Goal: Task Accomplishment & Management: Complete application form

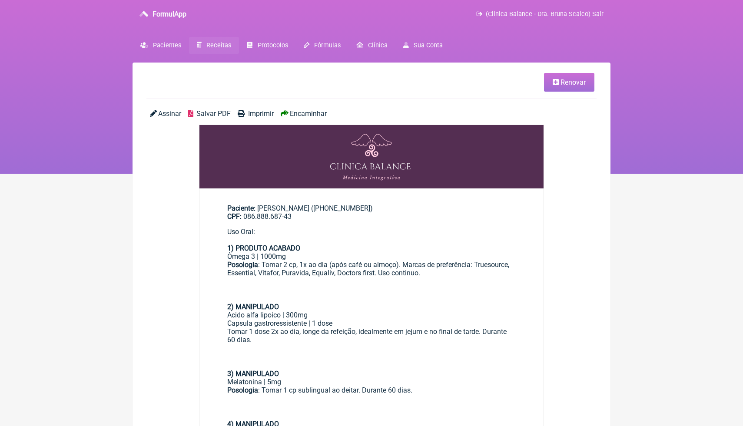
click at [222, 48] on span "Receitas" at bounding box center [218, 45] width 25 height 7
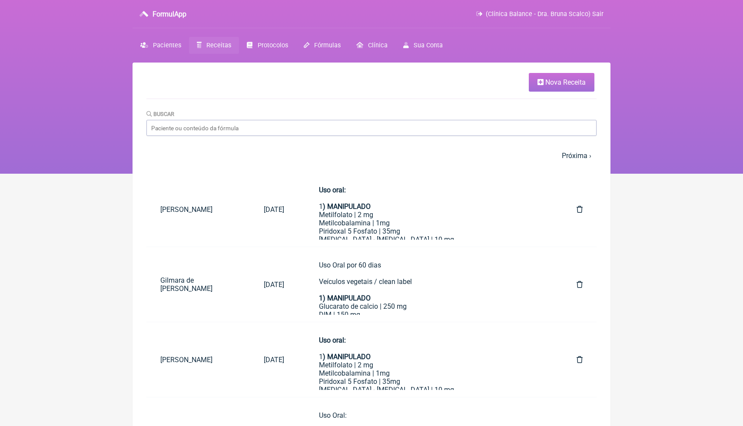
click at [204, 113] on div "Buscar" at bounding box center [371, 122] width 450 height 26
click at [200, 131] on input "Buscar" at bounding box center [371, 128] width 450 height 16
type input "M"
click at [169, 47] on span "Pacientes" at bounding box center [167, 45] width 28 height 7
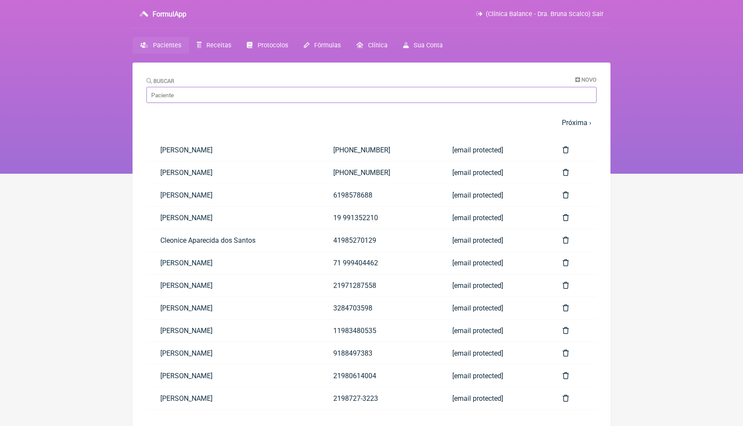
click at [198, 101] on input "Buscar" at bounding box center [371, 95] width 450 height 16
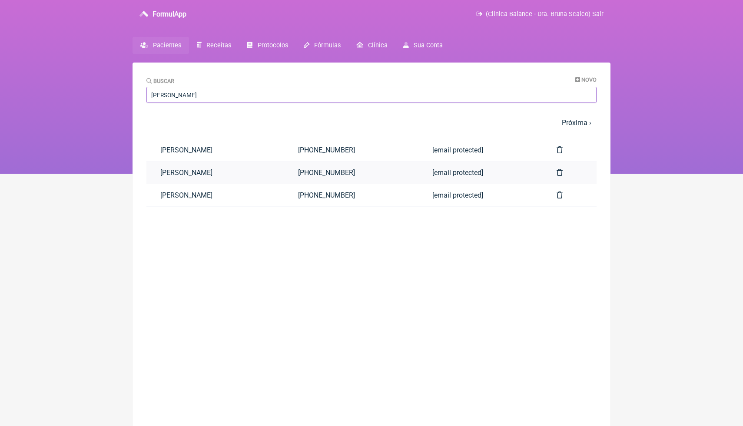
type input "[PERSON_NAME]"
click at [234, 176] on link "[PERSON_NAME]" at bounding box center [215, 173] width 138 height 22
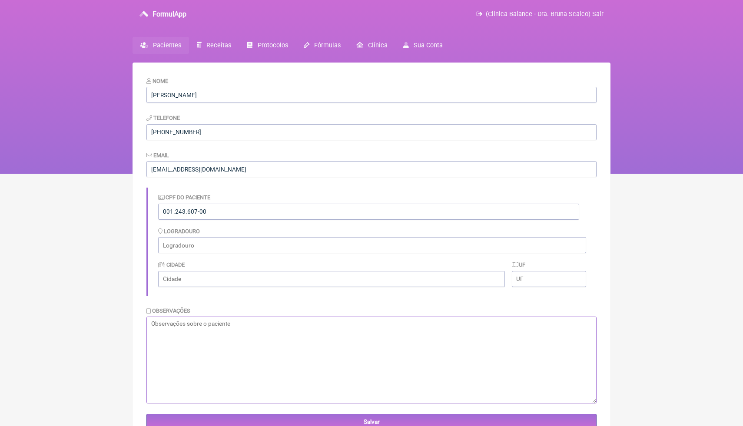
click at [219, 331] on textarea at bounding box center [371, 360] width 450 height 87
click at [222, 352] on textarea at bounding box center [371, 360] width 450 height 87
click at [633, 174] on html "FormulApp (Clínica Balance - Dra. Bruna Scalco) Sair [GEOGRAPHIC_DATA] Receitas…" at bounding box center [371, 87] width 743 height 174
click at [643, 174] on html "FormulApp (Clínica Balance - Dra. Bruna Scalco) Sair [GEOGRAPHIC_DATA] Receitas…" at bounding box center [371, 87] width 743 height 174
click at [217, 47] on span "Receitas" at bounding box center [218, 45] width 25 height 7
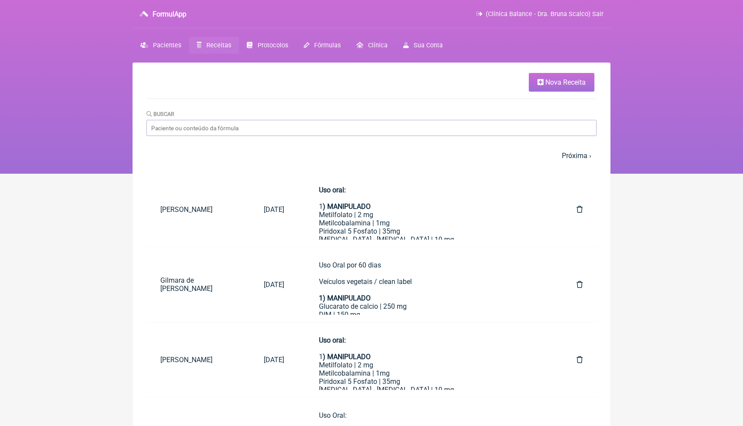
click at [563, 87] on link "Nova Receita" at bounding box center [562, 82] width 66 height 19
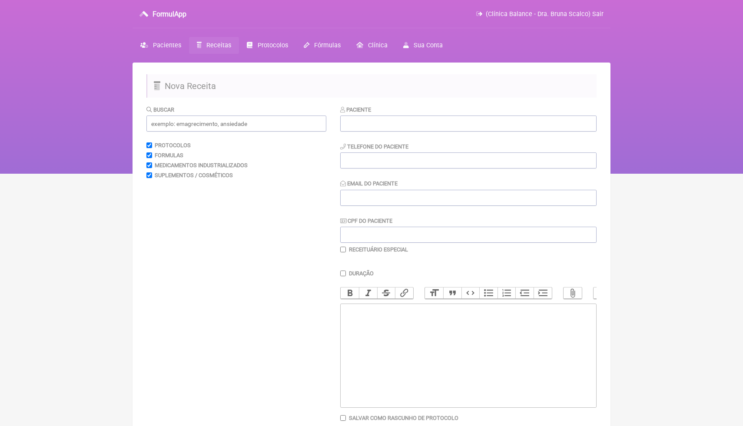
click at [499, 108] on div "Paciente" at bounding box center [468, 118] width 256 height 26
click at [495, 122] on input "text" at bounding box center [468, 124] width 256 height 16
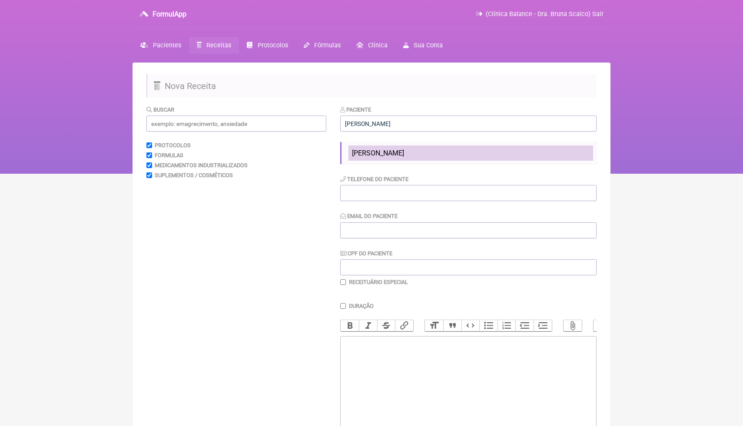
click at [476, 159] on ul "[PERSON_NAME]" at bounding box center [468, 153] width 256 height 22
click at [476, 158] on li "[PERSON_NAME]" at bounding box center [470, 153] width 245 height 15
type input "[PERSON_NAME]"
type input "[PHONE_NUMBER]"
type input "[EMAIL_ADDRESS][DOMAIN_NAME]"
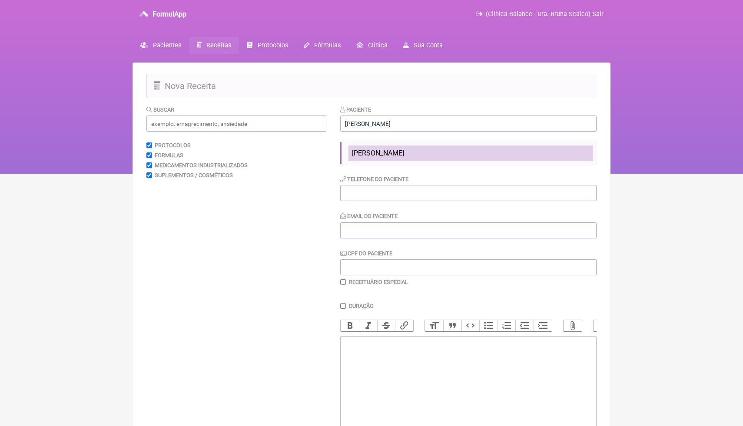
type input "001.243.607-00"
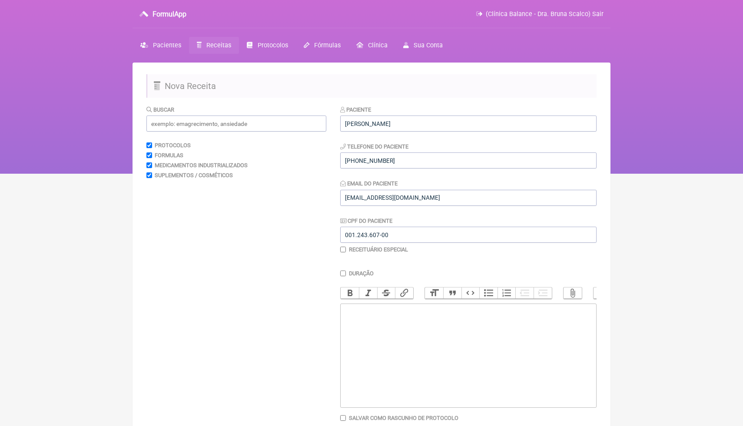
click at [411, 328] on trix-editor at bounding box center [468, 356] width 256 height 104
click at [270, 129] on input "text" at bounding box center [236, 124] width 180 height 16
type input "estrev"
click at [204, 200] on summary "Estrev a" at bounding box center [238, 199] width 161 height 8
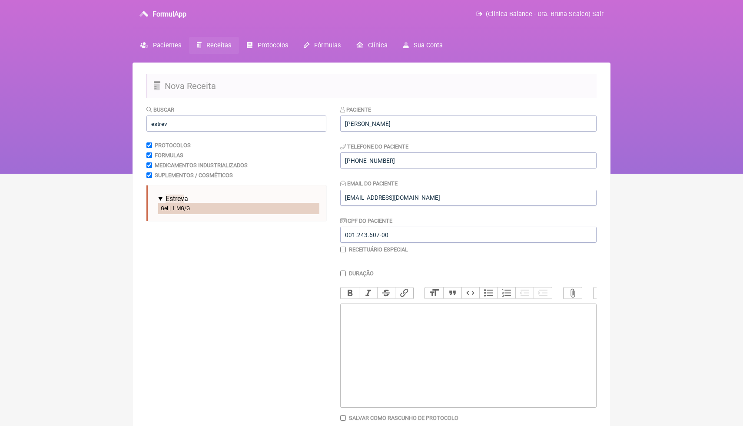
click at [176, 211] on li "Gel | 1 MG/G" at bounding box center [238, 208] width 161 height 11
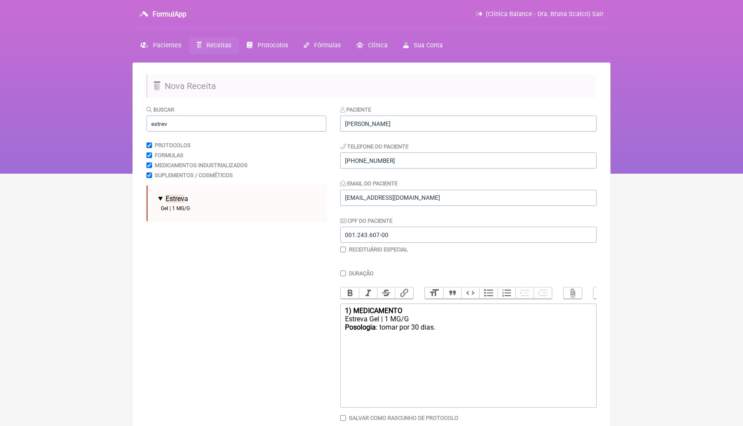
click at [403, 345] on trix-editor "1) MEDICAMENTO Estreva Gel | 1 MG/G Posologia : tomar por 30 dias." at bounding box center [468, 356] width 256 height 104
paste trix-editor "Estrava® Gel 0,1%: aplicar 1 pump pela manhã."
click at [381, 321] on div "Estreva Gel | 1 MG/G" at bounding box center [468, 319] width 247 height 8
drag, startPoint x: 409, startPoint y: 318, endPoint x: 384, endPoint y: 320, distance: 24.8
click at [385, 320] on div "Estreva Gel | 1 MG/G" at bounding box center [468, 319] width 247 height 8
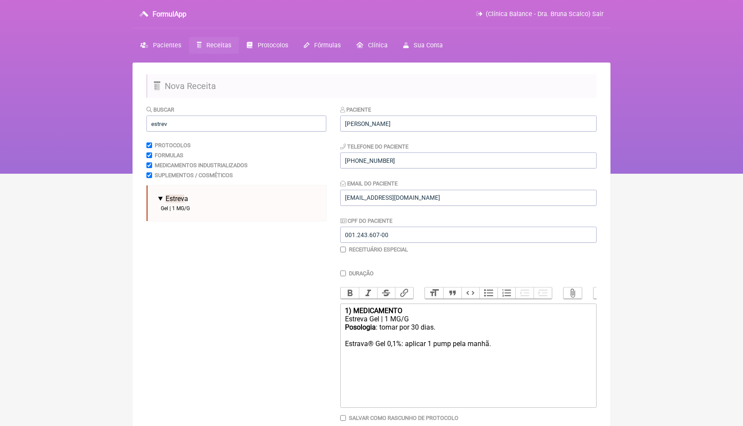
click at [384, 320] on div "Estreva Gel | 1 MG/G" at bounding box center [468, 319] width 247 height 8
click at [381, 321] on div "Estreva Gel | 1 MG/G" at bounding box center [468, 319] width 247 height 8
drag, startPoint x: 428, startPoint y: 320, endPoint x: 409, endPoint y: 319, distance: 19.2
click at [409, 319] on div "Estreva Gel 0,1%| 1 MG/G" at bounding box center [468, 319] width 247 height 8
click at [409, 345] on div "Posologia : tomar por 30 dias. Estrava® Gel 0,1%: aplicar 1 pump pela manhã." at bounding box center [468, 335] width 247 height 25
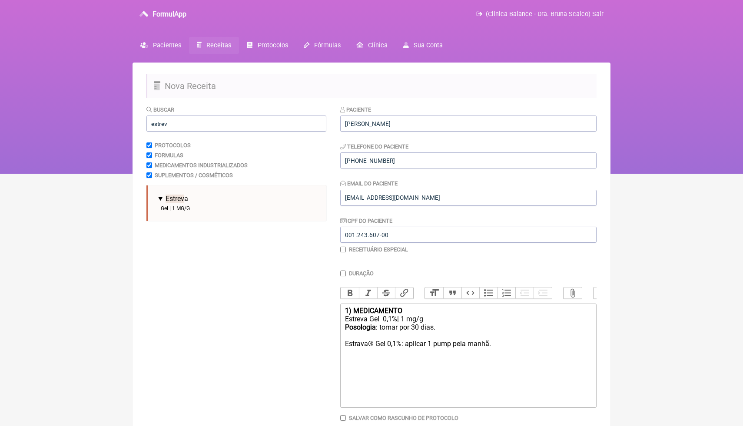
drag, startPoint x: 445, startPoint y: 327, endPoint x: 382, endPoint y: 331, distance: 63.1
click at [382, 331] on div "Posologia : tomar por 30 dias. Estrava® Gel 0,1%: aplicar 1 pump pela manhã." at bounding box center [468, 335] width 247 height 25
click at [427, 318] on div "Estreva Gel 0,1%| 1 mg/g" at bounding box center [468, 319] width 247 height 8
click at [402, 337] on div "Posologia : tomar por 30 dias. Estrava® Gel 0,1%: aplicar 1 pump pela manhã." at bounding box center [468, 343] width 247 height 25
drag, startPoint x: 441, startPoint y: 337, endPoint x: 382, endPoint y: 333, distance: 59.2
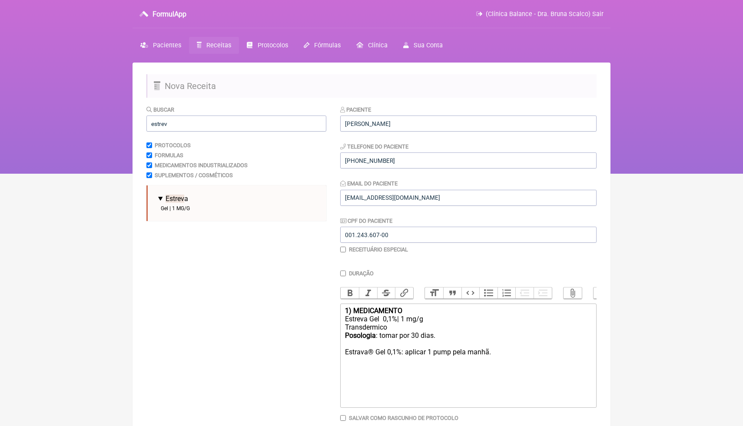
click at [382, 334] on div "Posologia : tomar por 30 dias. Estrava® Gel 0,1%: aplicar 1 pump pela manhã." at bounding box center [468, 343] width 247 height 25
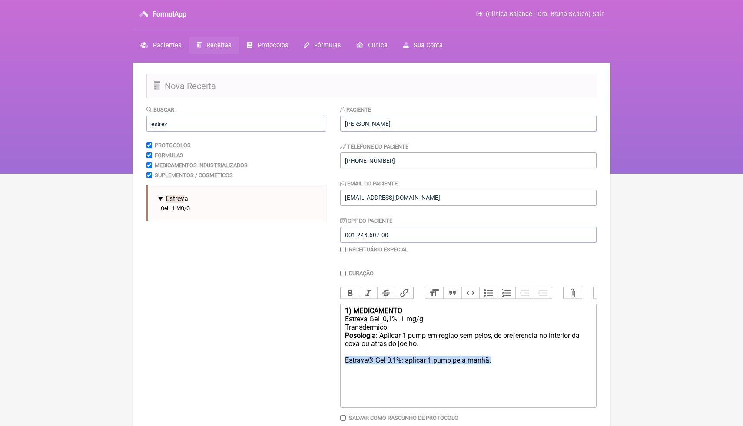
drag, startPoint x: 495, startPoint y: 364, endPoint x: 341, endPoint y: 361, distance: 154.2
click at [340, 361] on trix-editor "1) MEDICAMENTO Estreva Gel 0,1%| 1 mg/g Transdermico Posologia : Aplicar 1 pump…" at bounding box center [468, 356] width 256 height 104
type trix-editor "<div><strong>1) MEDICAMENTO</strong></div><div>Estreva Gel&nbsp; 0,1%| 1 mg/g<b…"
click at [268, 119] on input "estrev" at bounding box center [236, 124] width 180 height 16
drag, startPoint x: 268, startPoint y: 119, endPoint x: 170, endPoint y: 121, distance: 97.8
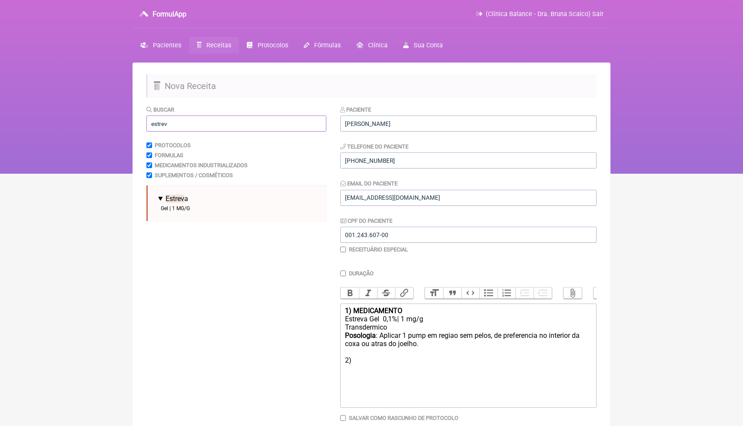
click at [170, 121] on input "estrev" at bounding box center [236, 124] width 180 height 16
type input "stele"
click at [192, 196] on summary "Stele" at bounding box center [238, 199] width 161 height 8
click at [191, 205] on li "Creme Vaginal | 1 MG/G" at bounding box center [238, 208] width 161 height 11
drag, startPoint x: 354, startPoint y: 360, endPoint x: 339, endPoint y: 360, distance: 14.3
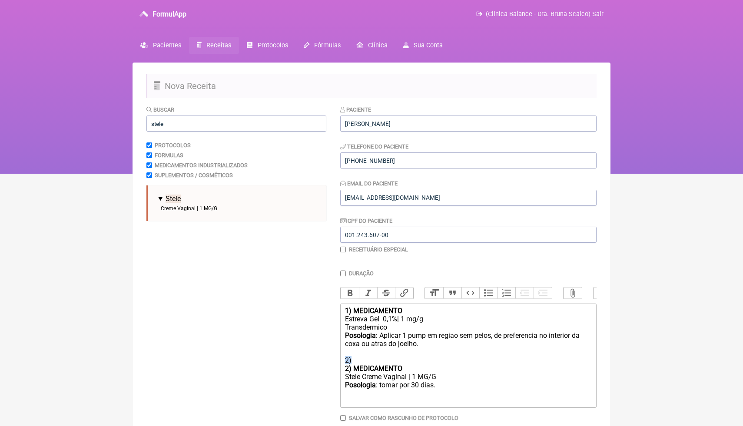
click at [339, 360] on form "Buscar stele Protocolos Formulas Medicamentos Industrializados Suplementos / Co…" at bounding box center [371, 280] width 450 height 350
drag, startPoint x: 447, startPoint y: 379, endPoint x: 382, endPoint y: 380, distance: 65.6
click at [382, 380] on div "Posologia : tomar por 30 dias." at bounding box center [468, 381] width 247 height 17
click at [431, 344] on div "Posologia : Aplicar 1 pump em regiao sem pelos, de preferencia no interior da c…" at bounding box center [468, 343] width 247 height 25
click at [497, 380] on div "Posologia : Aplicar intravaginal 2x na semana." at bounding box center [468, 381] width 247 height 17
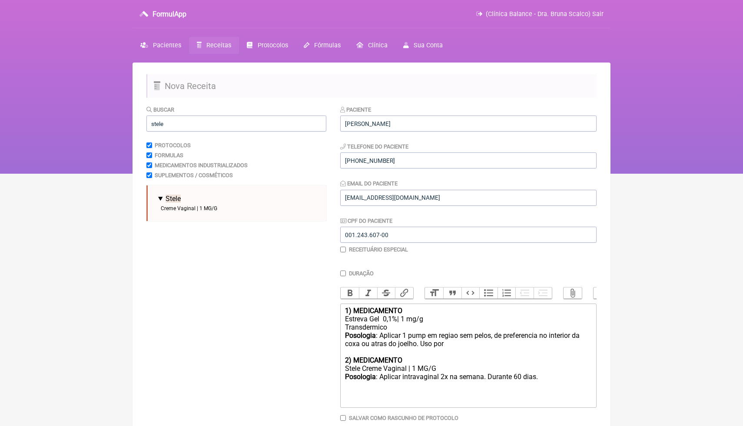
click at [454, 346] on div "Posologia : Aplicar 1 pump em regiao sem pelos, de preferencia no interior da c…" at bounding box center [468, 343] width 247 height 25
drag, startPoint x: 442, startPoint y: 367, endPoint x: 420, endPoint y: 368, distance: 22.6
click at [420, 368] on div "Stele Creme Vaginal | 1 MG/G" at bounding box center [468, 368] width 247 height 8
type trix-editor "<div><strong>1) MEDICAMENTO</strong></div><div>Estreva Gel&nbsp; 0,1%| 1 mg/g<b…"
click at [420, 392] on trix-editor "1) MEDICAMENTO Estreva Gel 0,1%| 1 mg/g Transdermico Posologia : Aplicar 1 pump…" at bounding box center [468, 356] width 256 height 104
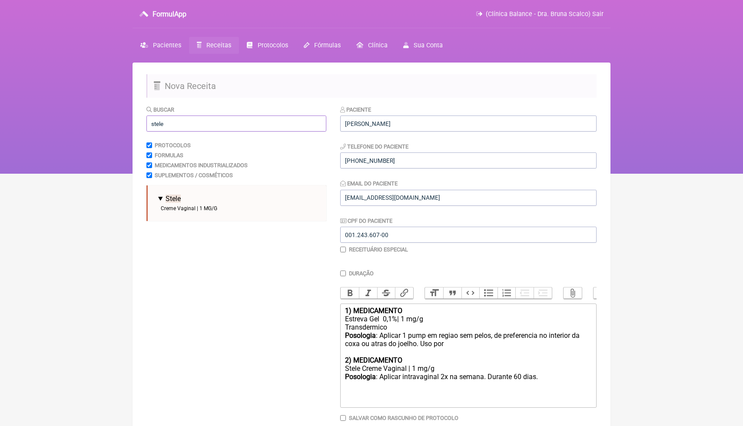
click at [239, 120] on input "stele" at bounding box center [236, 124] width 180 height 16
drag, startPoint x: 173, startPoint y: 123, endPoint x: 141, endPoint y: 120, distance: 31.8
click at [141, 121] on main "Nova Receita Buscar stele Protocolos Formulas Medicamentos Industrializados Sup…" at bounding box center [371, 276] width 478 height 426
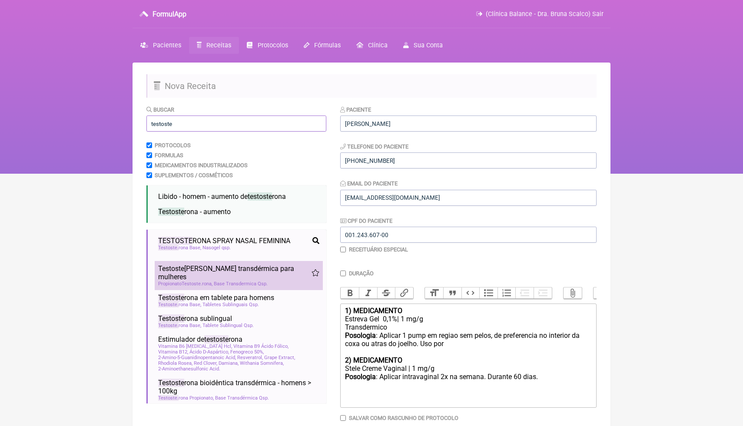
type input "testoste"
click at [180, 265] on span "Testoste" at bounding box center [171, 269] width 26 height 8
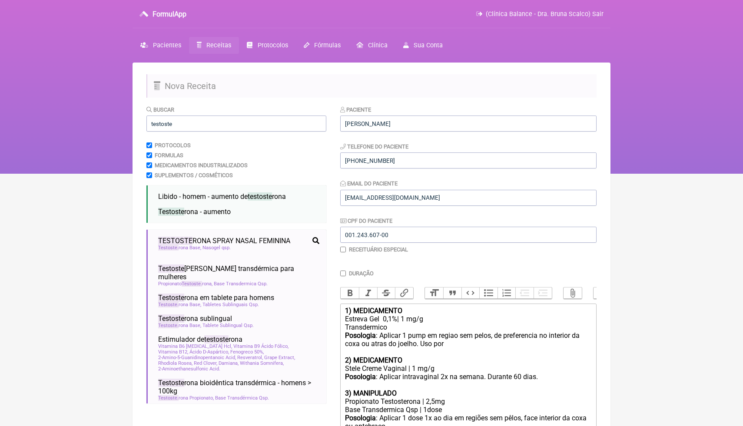
click at [397, 391] on strong "3) MANIPULADO" at bounding box center [371, 393] width 52 height 8
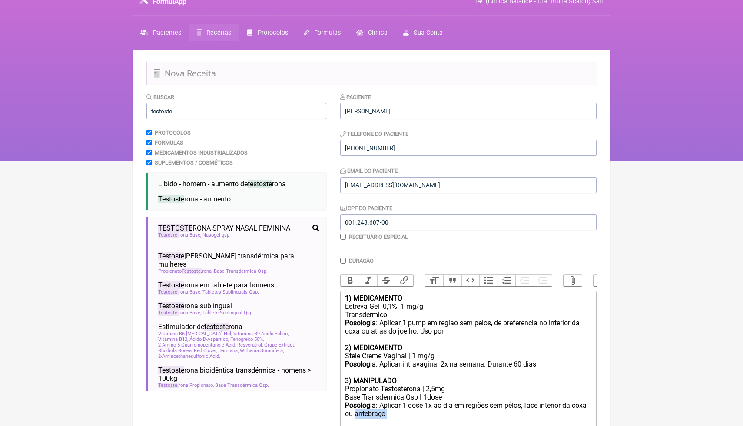
drag, startPoint x: 407, startPoint y: 416, endPoint x: 371, endPoint y: 416, distance: 35.6
click at [371, 416] on div "Posologia : Aplicar 1 dose 1x ao dia em regiões sem pêlos, face interior da cox…" at bounding box center [468, 414] width 247 height 26
click at [411, 415] on div "Posologia : Aplicar 1 dose 1x ao dia em regiões sem pêlos, face interior da cox…" at bounding box center [468, 414] width 247 height 26
drag, startPoint x: 436, startPoint y: 391, endPoint x: 428, endPoint y: 391, distance: 7.9
click at [428, 391] on div "Propionato Testosterona | 2,5mg" at bounding box center [468, 389] width 247 height 8
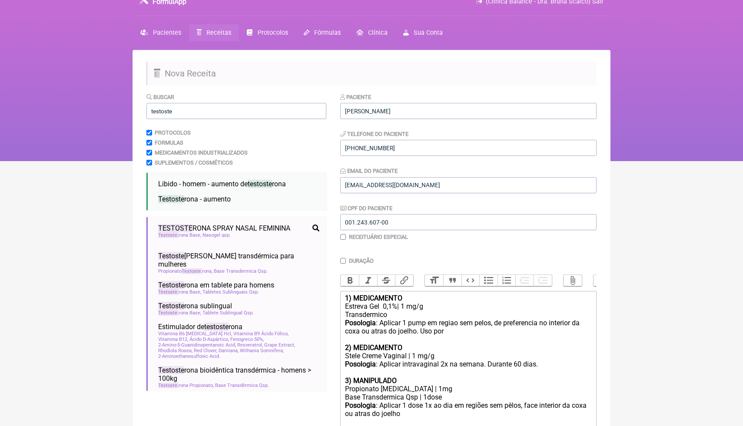
click at [444, 392] on div "Propionato [MEDICAL_DATA] | 1mg" at bounding box center [468, 389] width 247 height 8
drag, startPoint x: 446, startPoint y: 398, endPoint x: 430, endPoint y: 397, distance: 16.1
click at [430, 397] on div "Base Transdermica Qsp | 1dose" at bounding box center [468, 397] width 247 height 8
click at [325, 386] on ul "TESTOSTE RONA SPRAY NASAL FEMININA testoste rona reposição hormonal hormônios s…" at bounding box center [236, 304] width 180 height 174
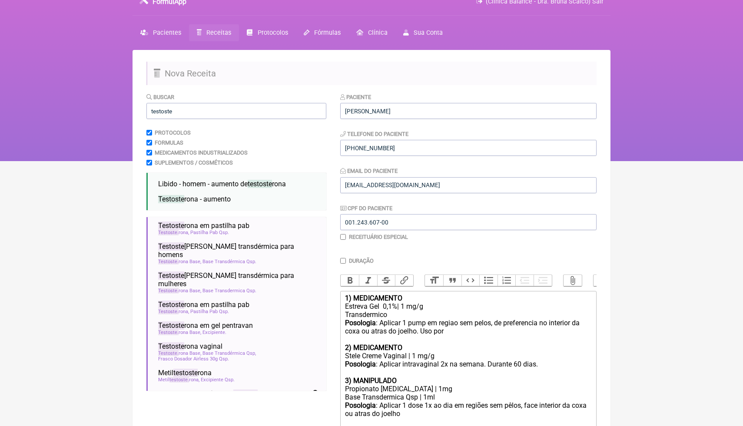
scroll to position [191, 0]
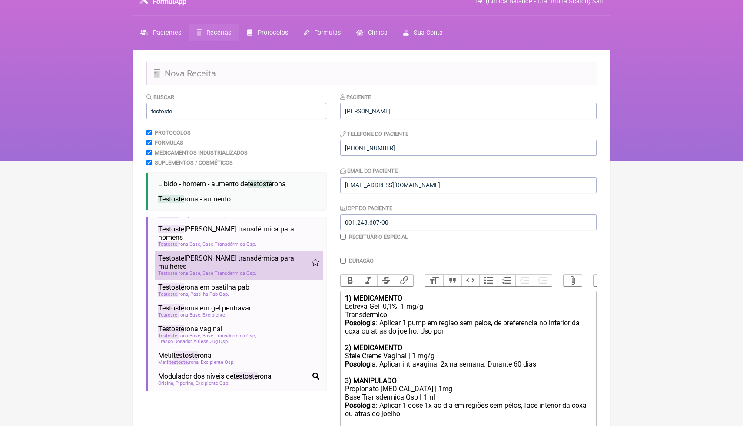
click at [270, 254] on span "Testoste [PERSON_NAME] transdérmica para mulheres" at bounding box center [234, 262] width 153 height 17
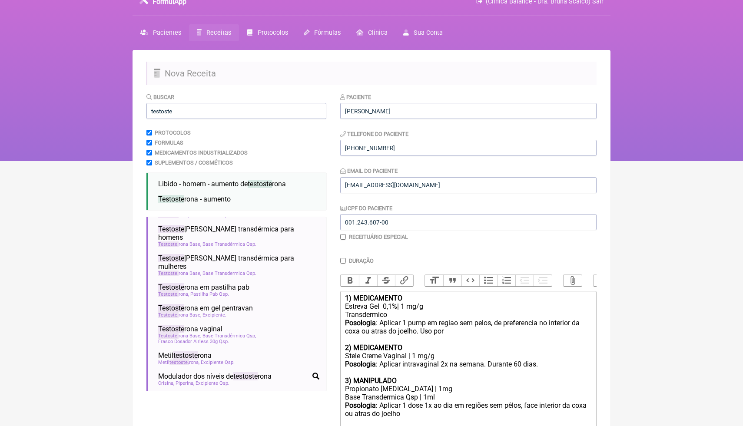
click at [647, 161] on html "FormulApp (Clínica Balance - Dra. Bruna Scalco) Sair [GEOGRAPHIC_DATA] Receitas…" at bounding box center [371, 74] width 743 height 174
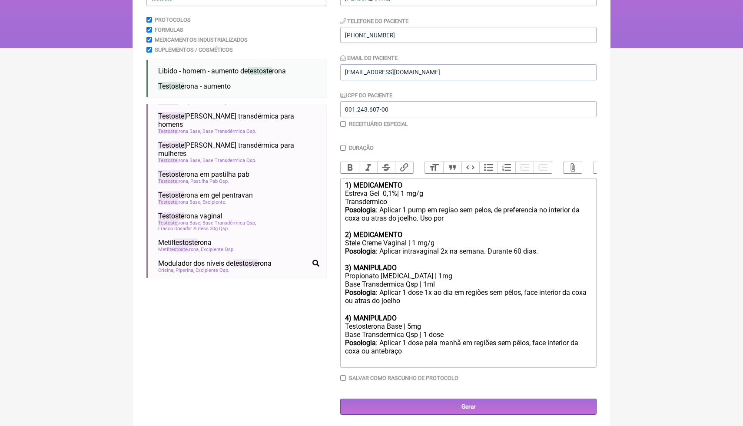
scroll to position [126, 0]
drag, startPoint x: 437, startPoint y: 285, endPoint x: 431, endPoint y: 285, distance: 7.0
click at [431, 285] on div "Base Transdermica Qsp | 1ml" at bounding box center [468, 284] width 247 height 8
drag, startPoint x: 380, startPoint y: 275, endPoint x: 344, endPoint y: 277, distance: 35.7
click at [344, 277] on trix-editor "1) MEDICAMENTO Estreva Gel 0,1%| 1 mg/g Transdermico Posologia : Aplicar 1 pump…" at bounding box center [468, 273] width 256 height 190
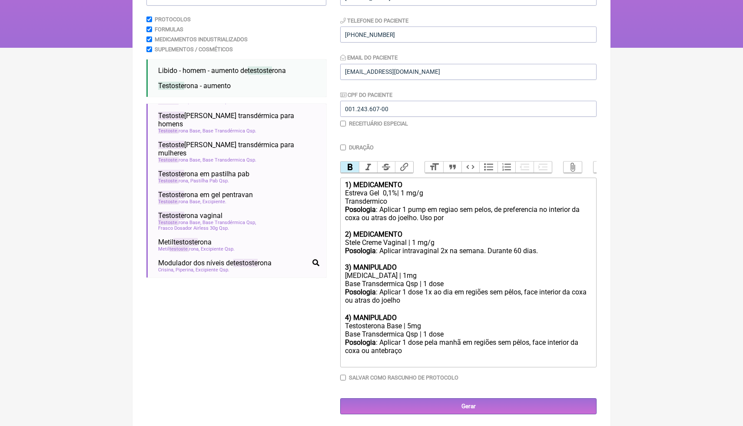
click at [349, 278] on div "3) MANIPULADO [MEDICAL_DATA] | 1mg" at bounding box center [468, 271] width 247 height 17
click at [348, 278] on div "3) MANIPULADO [MEDICAL_DATA] | 1mg" at bounding box center [468, 271] width 247 height 17
click at [385, 277] on div "3) MANIPULADO [MEDICAL_DATA] | 1mg" at bounding box center [468, 271] width 247 height 17
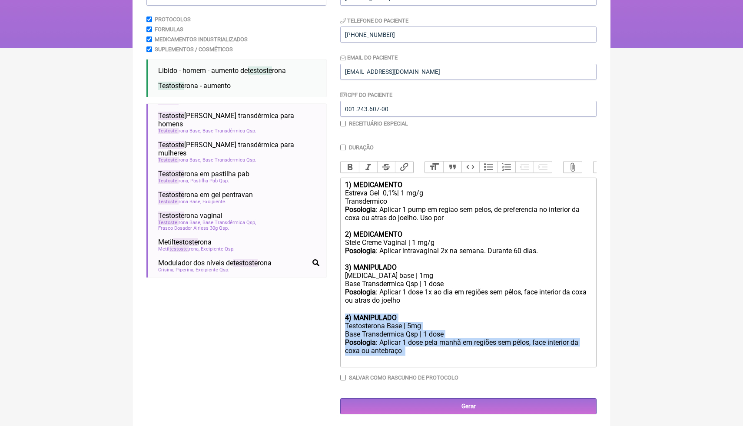
drag, startPoint x: 409, startPoint y: 356, endPoint x: 342, endPoint y: 320, distance: 76.4
click at [342, 319] on trix-editor "1) MEDICAMENTO Estreva Gel 0,1%| 1 mg/g Transdermico Posologia : Aplicar 1 pump…" at bounding box center [468, 273] width 256 height 190
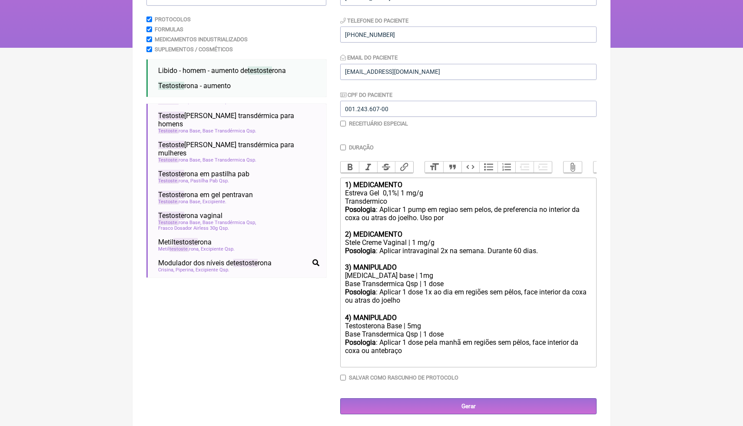
scroll to position [85, 0]
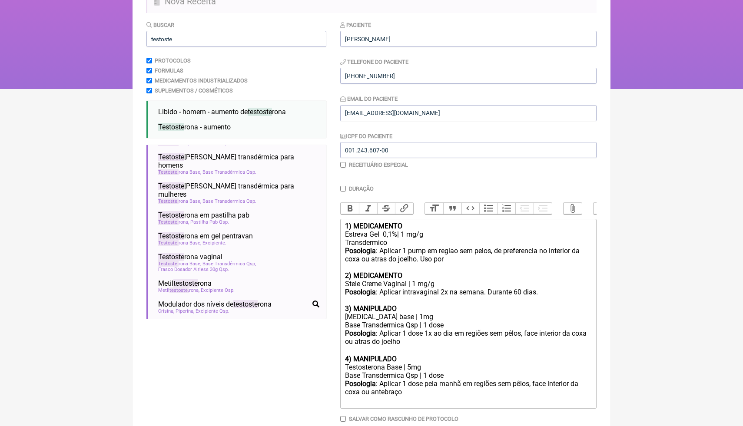
type trix-editor "<div><strong>1) MEDICAMENTO</strong></div><div>Estreva Gel&nbsp; 0,1%| 1 mg/g<b…"
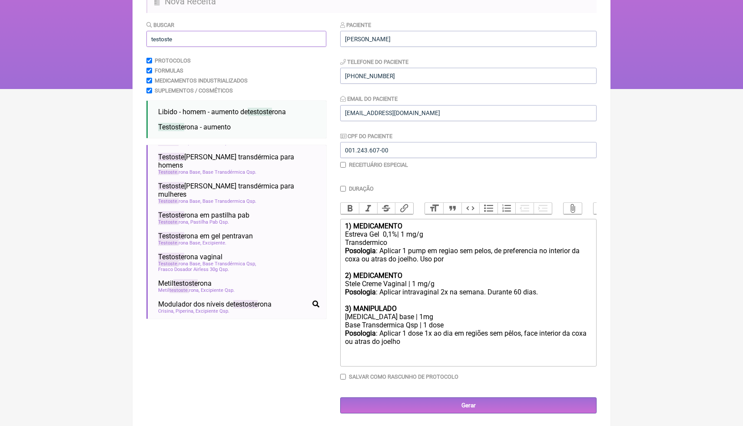
drag, startPoint x: 202, startPoint y: 43, endPoint x: 146, endPoint y: 39, distance: 55.3
click at [146, 38] on input "testoste" at bounding box center [236, 39] width 180 height 16
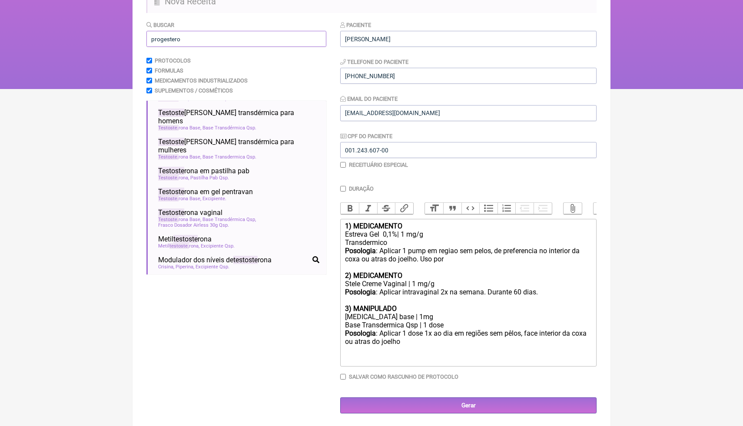
scroll to position [0, 0]
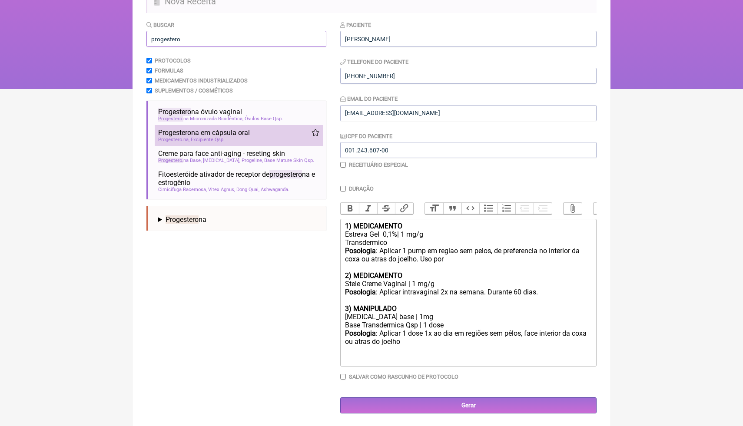
type input "progestero"
click at [199, 136] on span "Progestero na em cápsula oral" at bounding box center [204, 133] width 92 height 8
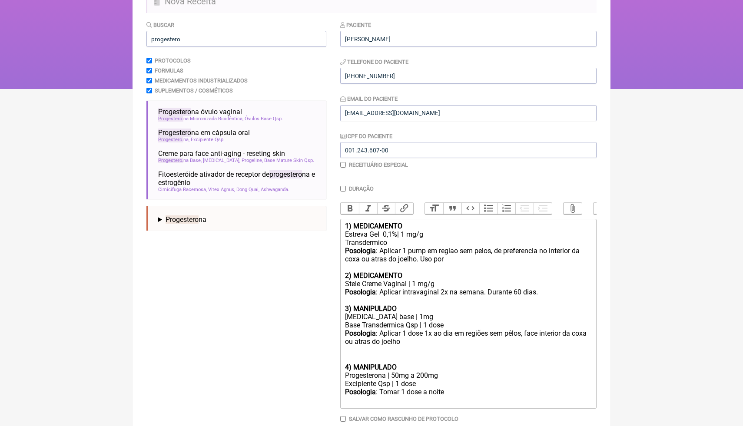
click at [453, 381] on div "Excipiente Qsp | 1 dose" at bounding box center [468, 384] width 247 height 8
drag, startPoint x: 431, startPoint y: 375, endPoint x: 394, endPoint y: 374, distance: 37.4
click at [394, 374] on div "Progesterona | 50mg a 200mg" at bounding box center [468, 375] width 247 height 8
click at [453, 391] on div "Posologia : Tomar 1 dose a noite ㅤ" at bounding box center [468, 396] width 247 height 17
click at [446, 391] on div "Posologia : Tomar 1 dose a noite ㅤ" at bounding box center [468, 396] width 247 height 17
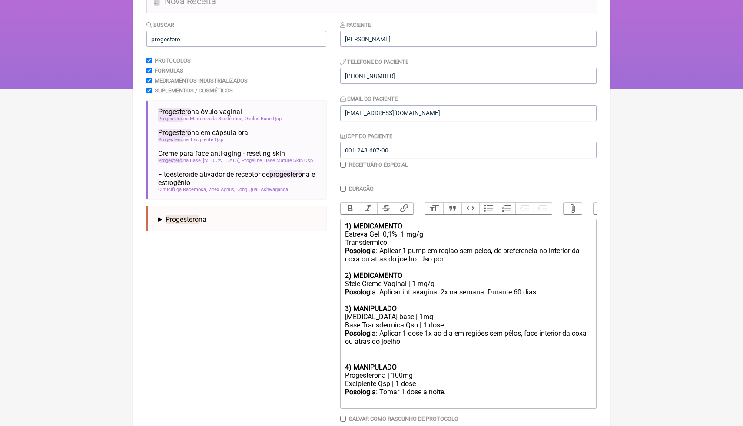
click at [386, 374] on div "Progesterona | 100mg" at bounding box center [468, 375] width 247 height 8
click at [389, 376] on div "Progesterona | 100mg" at bounding box center [468, 375] width 247 height 8
click at [425, 267] on div "Posologia : Aplicar 1 pump em regiao sem pelos, de preferencia no interior da c…" at bounding box center [468, 259] width 247 height 25
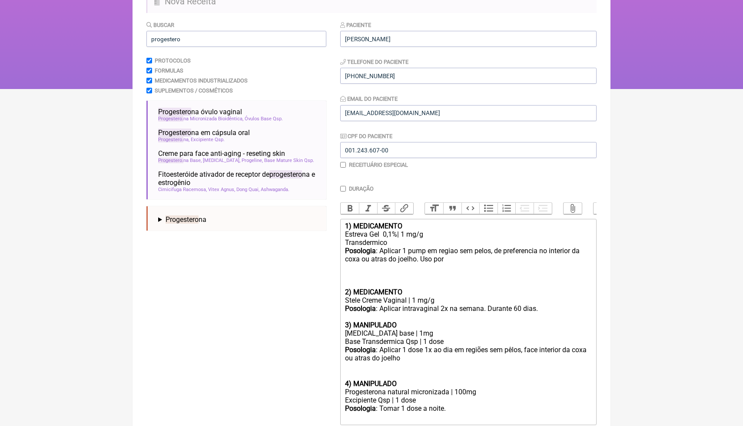
click at [462, 261] on div "Posologia : Aplicar 1 pump em regiao sem pelos, de preferencia no interior da c…" at bounding box center [468, 267] width 247 height 41
click at [449, 272] on div "Posologia : Aplicar 1 pump em regiao sem pelos, de preferencia no interior da c…" at bounding box center [468, 267] width 247 height 41
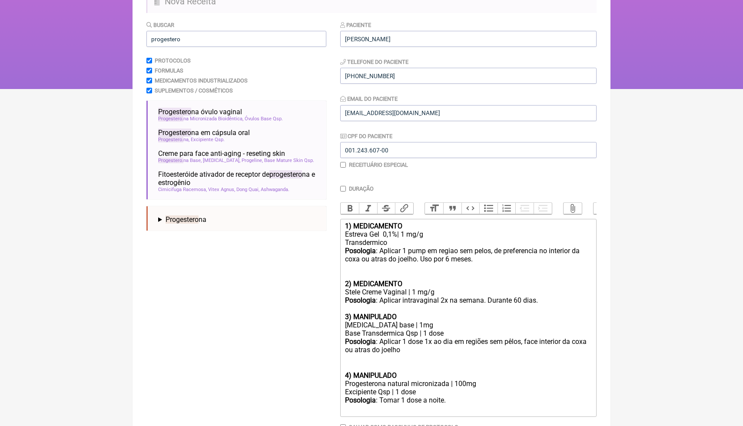
click at [453, 259] on div "Posologia : Aplicar 1 pump em regiao sem pelos, de preferencia no interior da c…" at bounding box center [468, 263] width 247 height 33
drag, startPoint x: 484, startPoint y: 263, endPoint x: 424, endPoint y: 259, distance: 60.1
click at [424, 259] on div "Posologia : Aplicar 1 pump em regiao sem pelos, de preferencia no interior da c…" at bounding box center [468, 263] width 247 height 33
copy div "Uso por 4 meses."
click at [426, 348] on div "Posologia : Aplicar 1 dose 1x ao dia em regiões sem pêlos, face interior da cox…" at bounding box center [468, 351] width 247 height 26
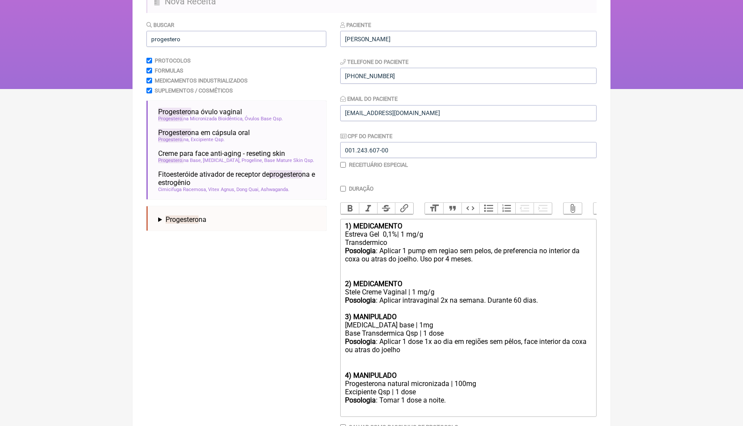
click at [417, 349] on div "Posologia : Aplicar 1 dose 1x ao dia em regiões sem pêlos, face interior da cox…" at bounding box center [468, 351] width 247 height 26
paste trix-editor "Uso por 4 meses."
drag, startPoint x: 454, startPoint y: 350, endPoint x: 449, endPoint y: 350, distance: 4.4
click at [449, 350] on div "Posologia : Aplicar 1 dose 1x ao dia em regiões sem pêlos, face interior da cox…" at bounding box center [468, 351] width 247 height 26
click at [483, 351] on div "Posologia : Aplicar 1 dose 1x ao dia em regiões sem pêlos, face interior da cox…" at bounding box center [468, 351] width 247 height 26
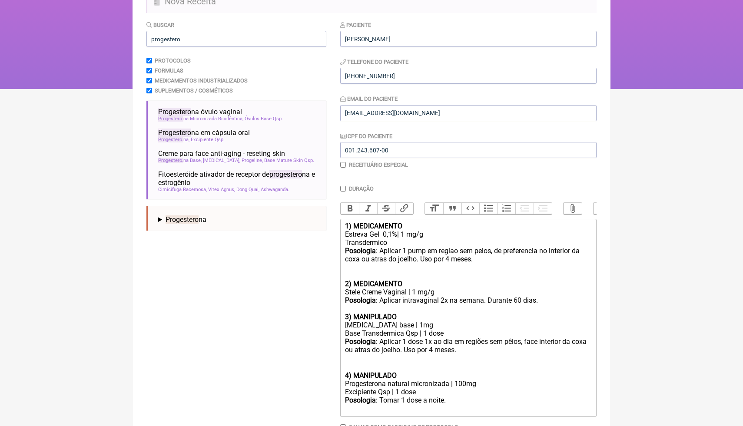
click at [456, 398] on div "Posologia : Tomar 1 dose a noite. ㅤ" at bounding box center [468, 404] width 247 height 17
click at [452, 399] on div "Posologia : Tomar 1 dose a noite. ㅤ" at bounding box center [468, 404] width 247 height 17
paste trix-editor "Uso por 4 meses."
click at [351, 272] on div "Posologia : Aplicar 1 pump em regiao sem pelos, de preferencia no interior da c…" at bounding box center [468, 263] width 247 height 33
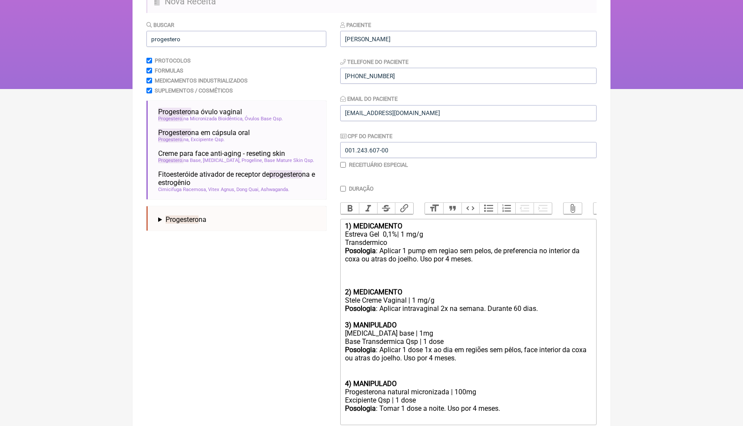
click at [352, 318] on div "Posologia : Aplicar intravaginal 2x na semana. Durante 60 dias." at bounding box center [468, 313] width 247 height 17
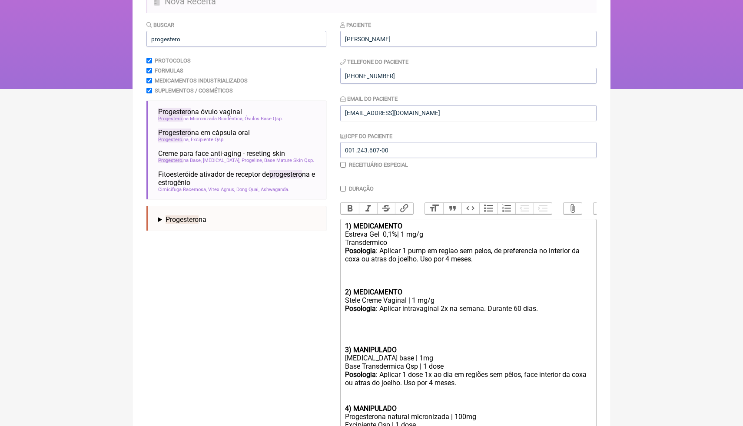
click at [366, 340] on div "Posologia : Aplicar intravaginal 2x na semana. Durante 60 dias." at bounding box center [468, 325] width 247 height 41
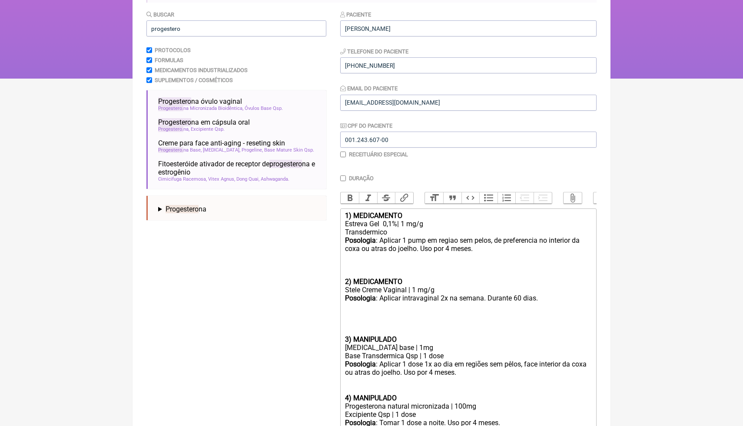
scroll to position [103, 0]
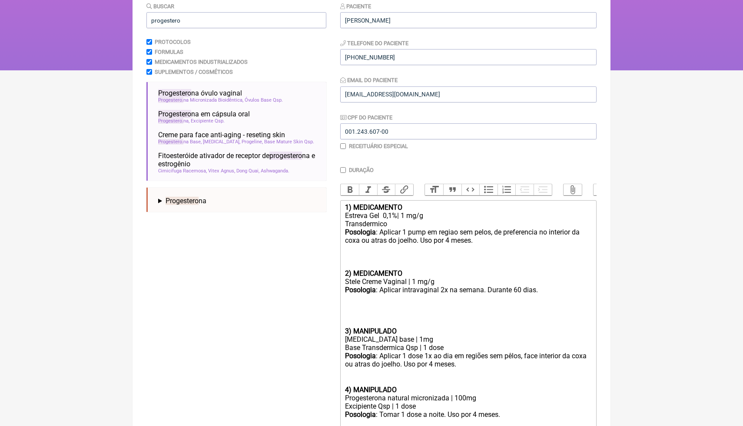
click at [346, 378] on div at bounding box center [468, 382] width 247 height 8
click at [404, 371] on div "Posologia : Aplicar 1 dose 1x ao dia em regiões sem pêlos, face interior da cox…" at bounding box center [468, 365] width 247 height 26
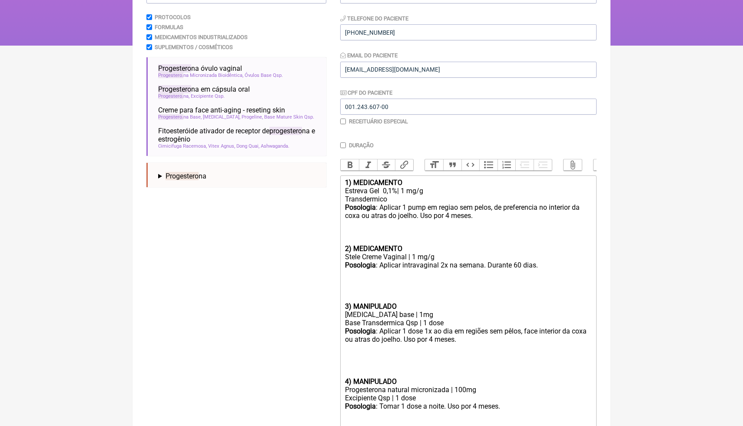
scroll to position [136, 0]
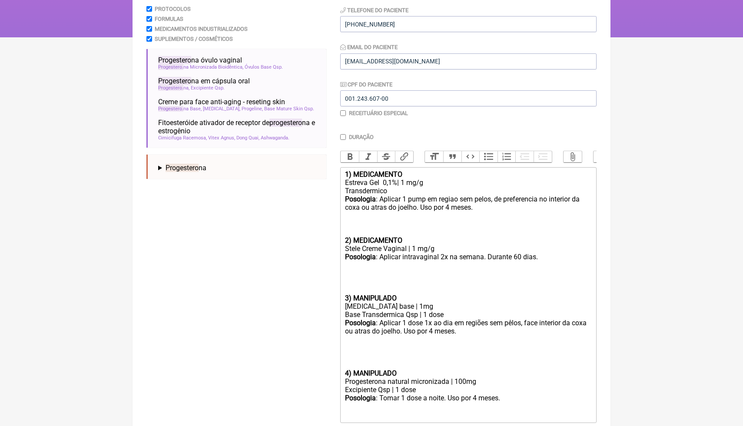
type trix-editor "<div><strong>1) MEDICAMENTO</strong></div><div>Estreva Gel&nbsp; 0,1%| 1 mg/g<b…"
click at [274, 209] on div "Buscar progestero Protocolos Formulas Medicamentos Industrializados Suplementos…" at bounding box center [236, 224] width 180 height 510
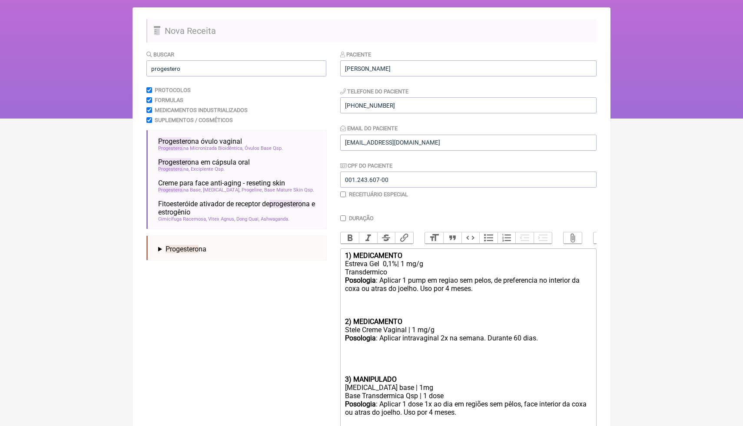
scroll to position [50, 0]
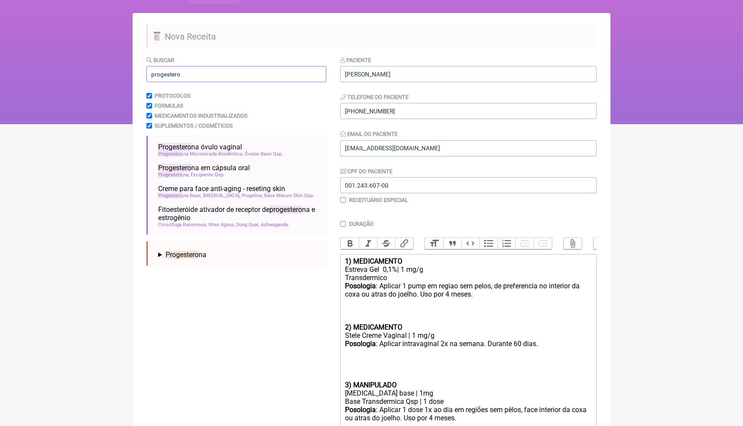
drag, startPoint x: 187, startPoint y: 72, endPoint x: 147, endPoint y: 72, distance: 40.0
click at [147, 72] on input "progestero" at bounding box center [236, 74] width 180 height 16
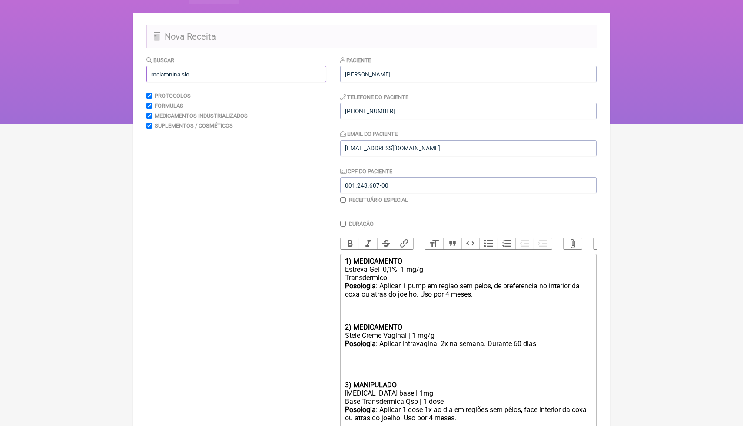
click at [250, 72] on input "melatonina slo" at bounding box center [236, 74] width 180 height 16
click at [209, 73] on input "melatonina slo" at bounding box center [236, 74] width 180 height 16
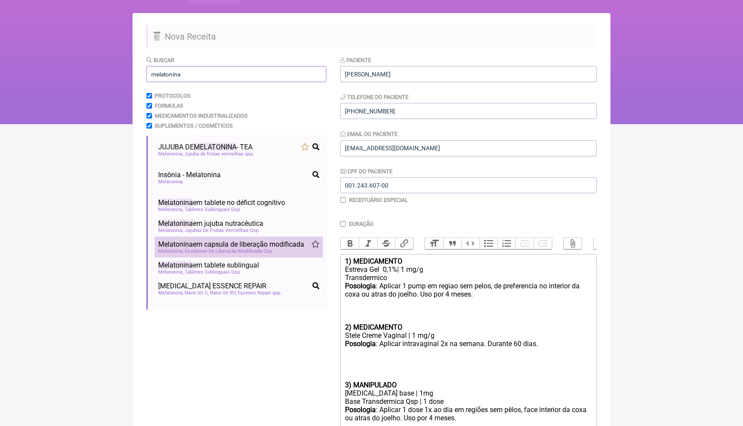
type input "melatonina"
click at [213, 247] on span "Melatonina em capsula de liberação modificada" at bounding box center [231, 244] width 146 height 8
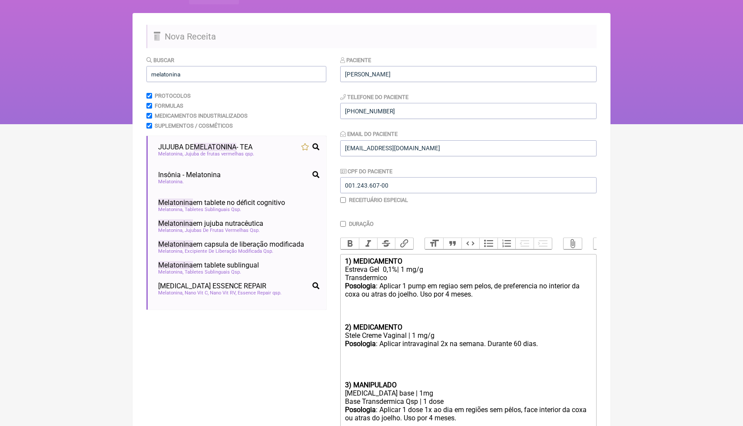
click at [629, 124] on html "FormulApp (Clínica Balance - Dra. Bruna Scalco) Sair [GEOGRAPHIC_DATA] Receitas…" at bounding box center [371, 37] width 743 height 174
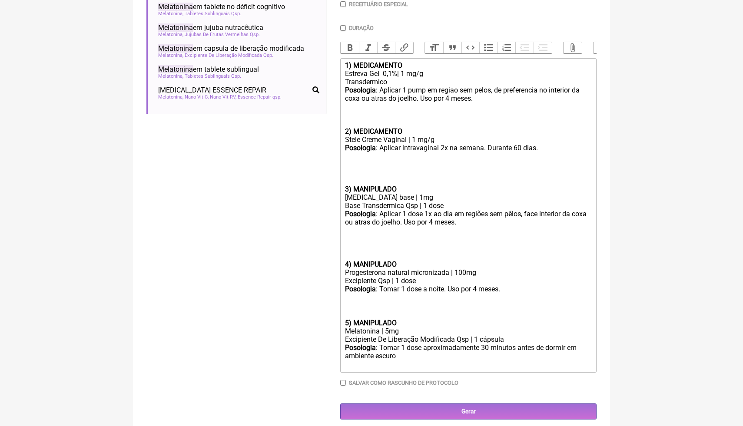
scroll to position [250, 0]
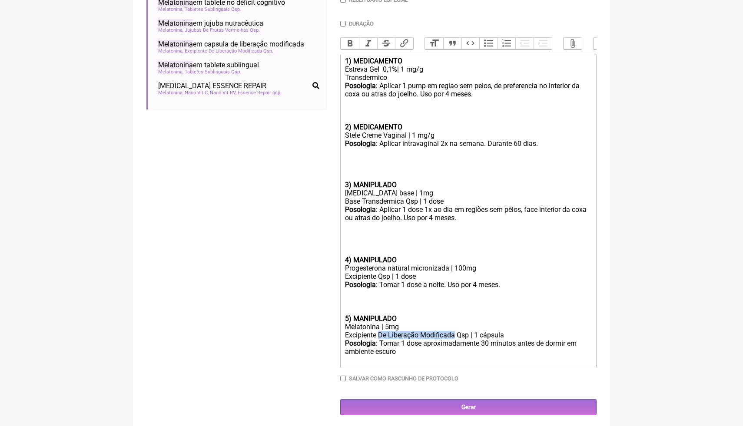
drag, startPoint x: 458, startPoint y: 334, endPoint x: 380, endPoint y: 335, distance: 78.2
click at [380, 335] on div "Excipiente De Liberação Modificada Qsp | 1 cápsula" at bounding box center [468, 335] width 247 height 8
drag, startPoint x: 475, startPoint y: 333, endPoint x: 446, endPoint y: 333, distance: 29.5
click at [446, 333] on div "Excipiente Slow Release Qsp | 1 cápsula" at bounding box center [468, 335] width 247 height 8
click at [438, 351] on div "Posologia : Tomar 1 dose aproximadamente 30 minutos antes de dormir em ambiente…" at bounding box center [468, 352] width 247 height 26
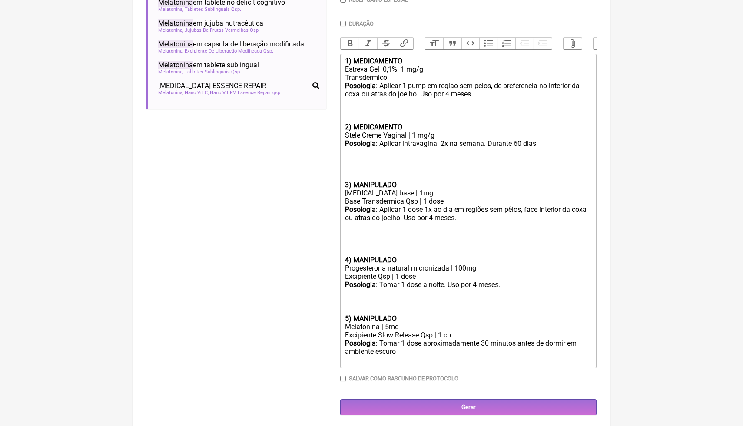
click at [427, 343] on div "Posologia : Tomar 1 dose aproximadamente 30 minutos antes de dormir em ambiente…" at bounding box center [468, 352] width 247 height 26
click at [435, 351] on div "Posologia : Tomar 1 dose sublingual aproximadamente 30 minutos antes de dormir …" at bounding box center [468, 352] width 247 height 26
click at [390, 326] on div "Melatonina | 5mg" at bounding box center [468, 327] width 247 height 8
click at [348, 241] on div at bounding box center [468, 243] width 247 height 25
click at [361, 301] on div "Posologia : Tomar 1 dose a noite. Uso por 4 meses.ㅤ" at bounding box center [468, 298] width 247 height 34
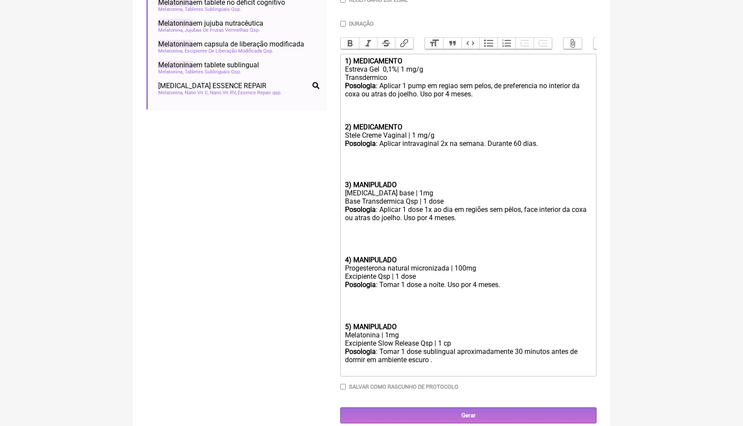
click at [452, 361] on div "Posologia : Tomar 1 dose sublingual aproximadamente 30 minutos antes de dormir …" at bounding box center [468, 361] width 247 height 26
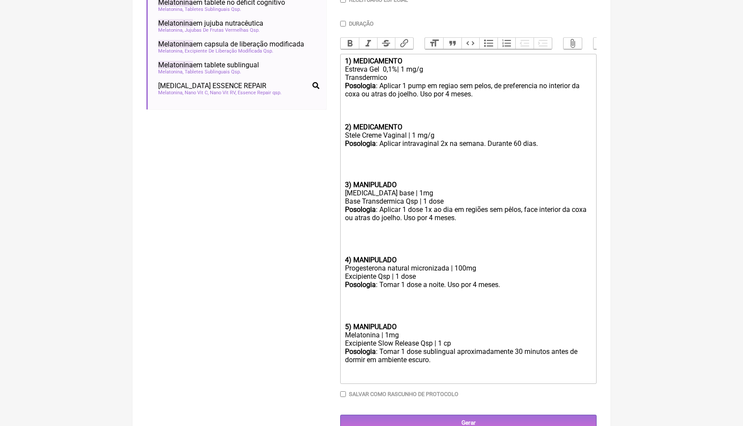
type trix-editor "<lor><ipsumd>3) SITAMETCONS</adipis></eli><sed>Doeiusm Tem&inci; 3,7%| 7 ut/l<e…"
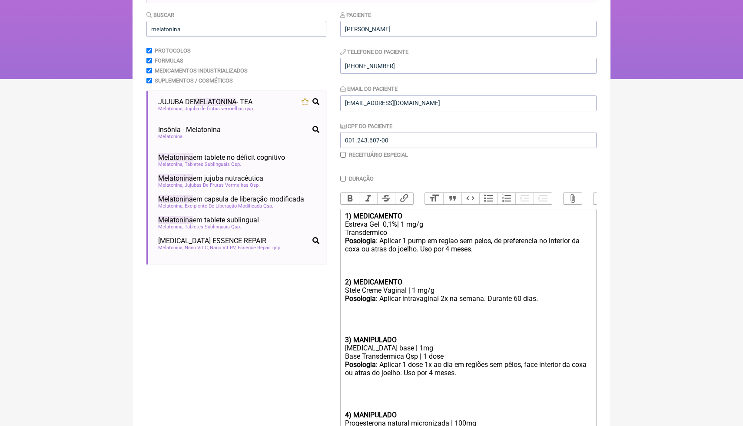
scroll to position [93, 0]
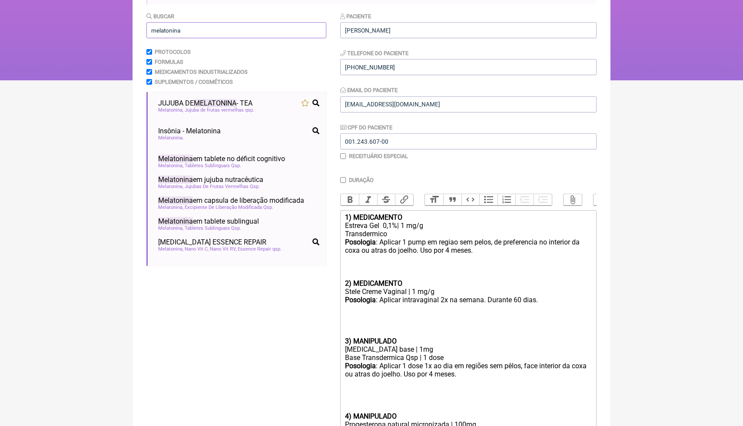
drag, startPoint x: 215, startPoint y: 33, endPoint x: 134, endPoint y: 29, distance: 81.4
click at [135, 30] on main "Nova Receita Buscar melatonina Protocolos Formulas Medicamentos Industrializado…" at bounding box center [371, 289] width 478 height 640
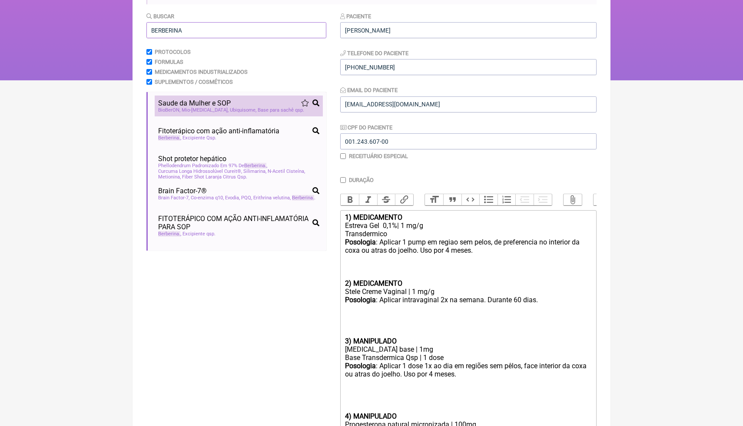
type input "BERBERINA"
click at [241, 106] on div "Saude da Mulher e SOP" at bounding box center [238, 103] width 161 height 8
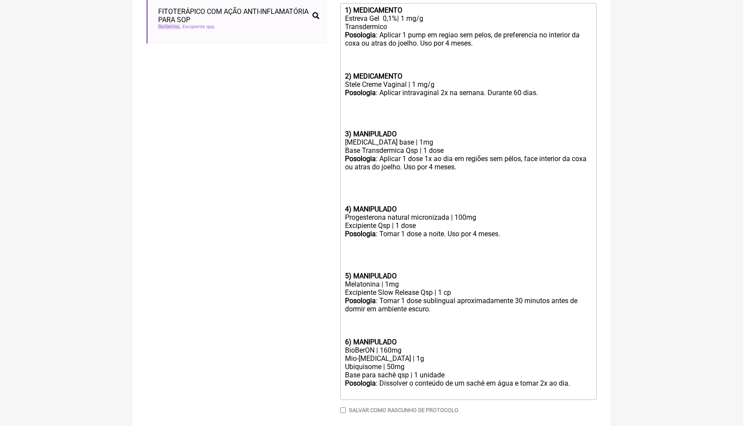
scroll to position [302, 0]
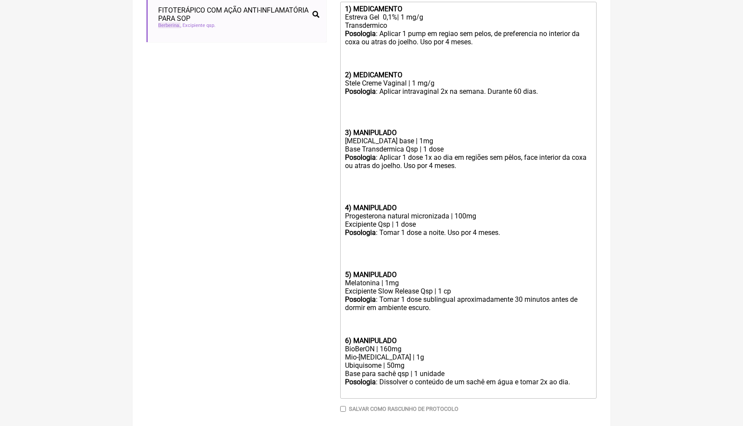
click at [364, 260] on div "Posologia : Tomar 1 dose a noite. Uso por 4 meses.ㅤ" at bounding box center [468, 250] width 247 height 42
click at [402, 333] on div "Posologia : Tomar 1 dose sublingual aproximadamente 30 minutos antes de dormir …" at bounding box center [468, 315] width 247 height 41
click at [411, 345] on div "BioBerON | 160mg" at bounding box center [468, 349] width 247 height 8
drag, startPoint x: 391, startPoint y: 347, endPoint x: 383, endPoint y: 348, distance: 8.3
click at [383, 347] on div "BioBerON | 160mg" at bounding box center [468, 349] width 247 height 8
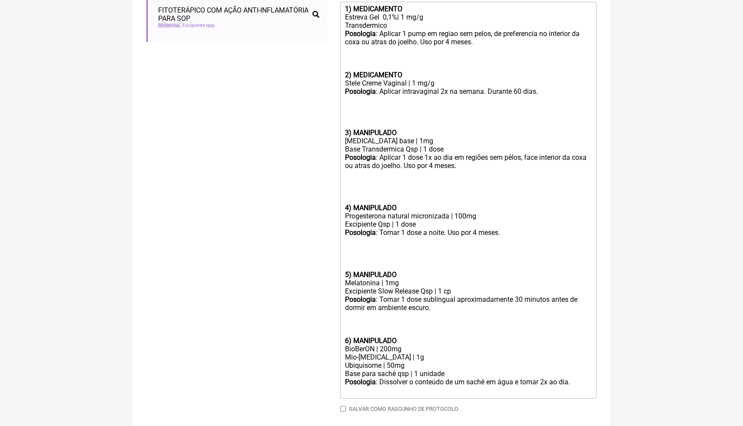
click at [550, 381] on div "Posologia : Dissolver o conteúdo de um sachê em água e tomar 2x ao dia. ㅤ" at bounding box center [468, 386] width 247 height 17
type trix-editor "<lor><ipsumd>3) SITAMETCONS</adipis></eli><sed>Doeiusm Tem&inci; 3,7%| 7 ut/l<e…"
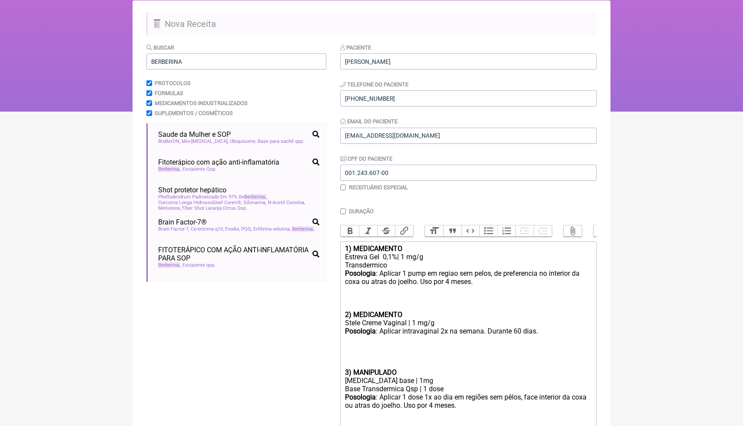
scroll to position [59, 0]
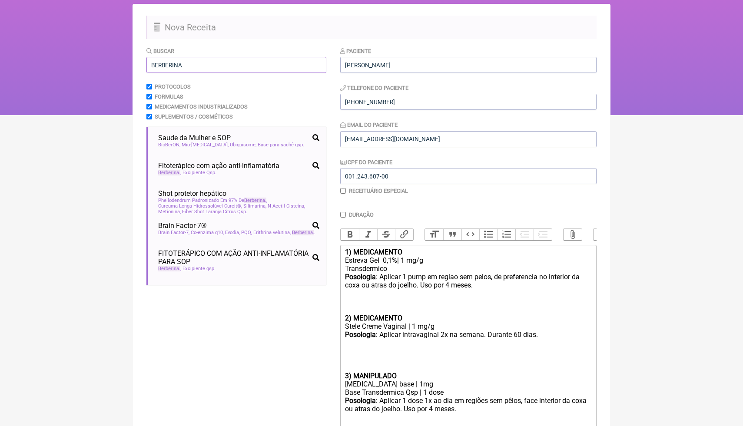
click at [248, 67] on input "BERBERINA" at bounding box center [236, 65] width 180 height 16
drag, startPoint x: 249, startPoint y: 67, endPoint x: 142, endPoint y: 64, distance: 107.4
click at [142, 64] on main "Nova Receita Buscar BERBERINA Protocolos Formulas Medicamentos Industrializados…" at bounding box center [371, 353] width 478 height 699
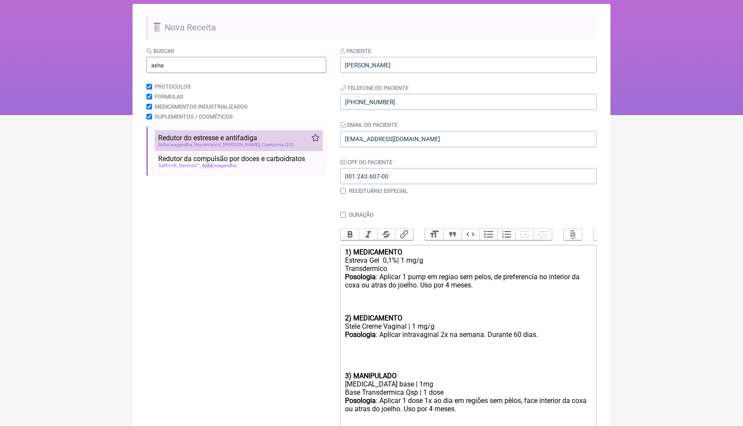
type input "asha"
click at [208, 145] on span "Resvetratrol" at bounding box center [207, 145] width 27 height 6
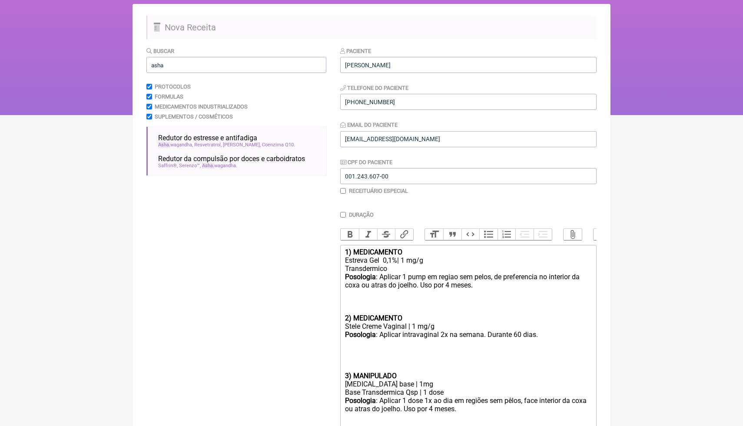
click at [628, 115] on html "FormulApp (Clínica Balance - Dra. Bruna Scalco) Sair [GEOGRAPHIC_DATA] Receitas…" at bounding box center [371, 28] width 743 height 174
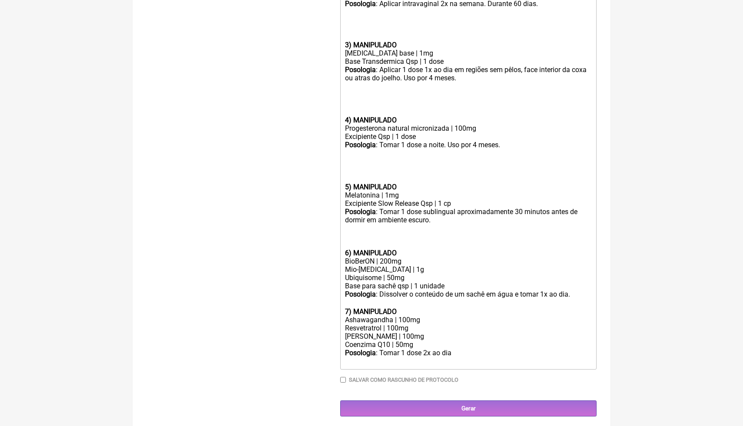
scroll to position [390, 0]
drag, startPoint x: 424, startPoint y: 318, endPoint x: 345, endPoint y: 318, distance: 79.1
click at [345, 319] on div "Ashawagandha | 100mg" at bounding box center [468, 319] width 247 height 8
copy div "Ashawagandha | 100mg"
drag, startPoint x: 403, startPoint y: 268, endPoint x: 346, endPoint y: 268, distance: 56.9
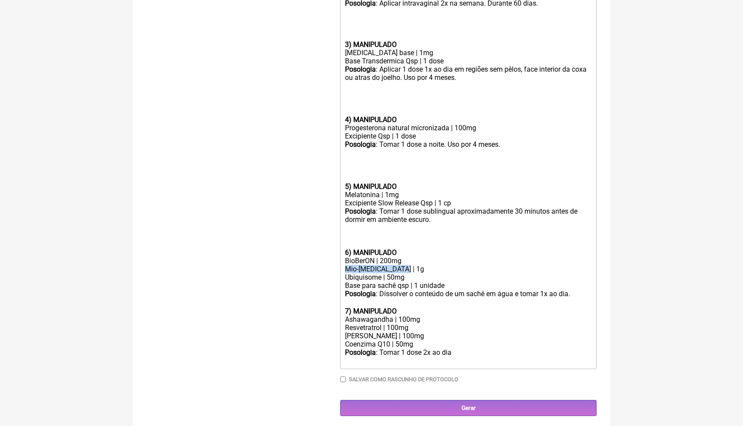
click at [346, 268] on div "Mio-[MEDICAL_DATA] | 1g" at bounding box center [468, 269] width 247 height 8
paste trix-editor "Ashawagandha | 100m"
click at [402, 268] on div "Ashawagandha | 100mg" at bounding box center [468, 269] width 247 height 8
click at [427, 277] on div "Ubiquisome | 50mg" at bounding box center [468, 277] width 247 height 8
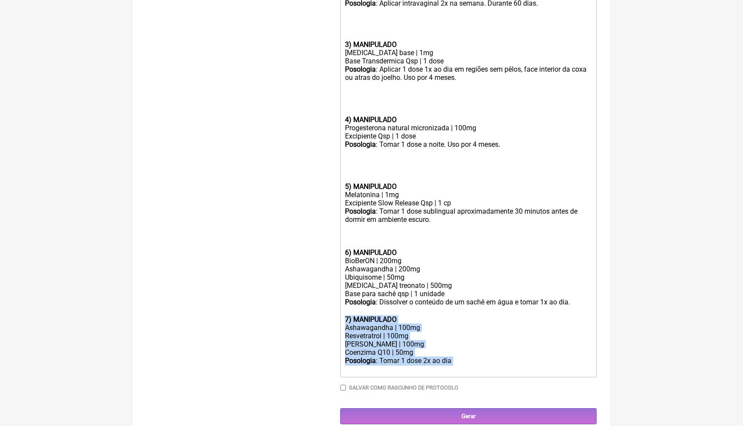
drag, startPoint x: 467, startPoint y: 358, endPoint x: 332, endPoint y: 319, distance: 140.8
click at [332, 319] on form "Buscar asha Protocolos Formulas Medicamentos Industrializados Suplementos / Cos…" at bounding box center [371, 69] width 450 height 709
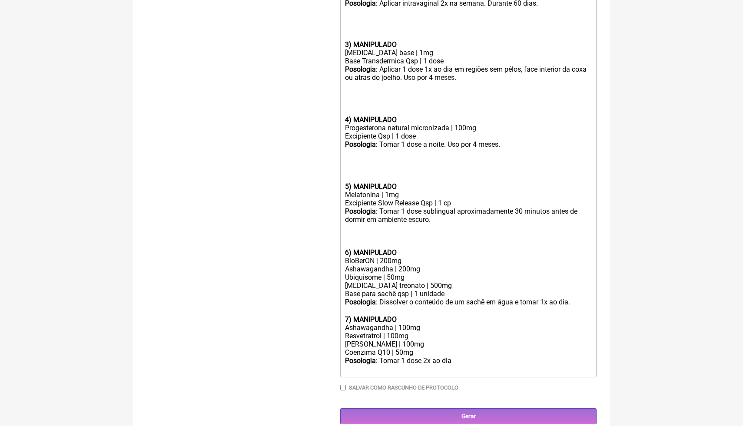
scroll to position [357, 0]
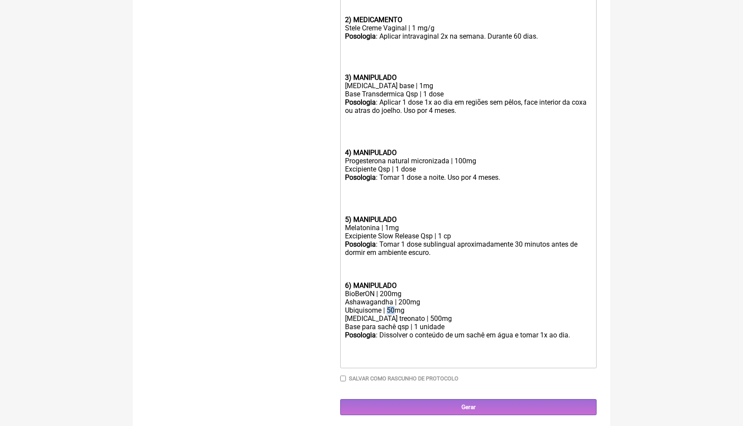
drag, startPoint x: 395, startPoint y: 309, endPoint x: 389, endPoint y: 309, distance: 6.1
click at [389, 310] on div "Ubiquisome | 50mg [MEDICAL_DATA] treonato | 500mg" at bounding box center [468, 314] width 247 height 17
click at [436, 315] on div "Ubiquisome | 100mg [MEDICAL_DATA] treonato | 500mg" at bounding box center [468, 314] width 247 height 17
drag, startPoint x: 576, startPoint y: 333, endPoint x: 556, endPoint y: 335, distance: 20.5
click at [556, 335] on div "Posologia : Dissolver o conteúdo de um sachê em água e tomar 1x ao dia. ㅤ" at bounding box center [468, 339] width 247 height 17
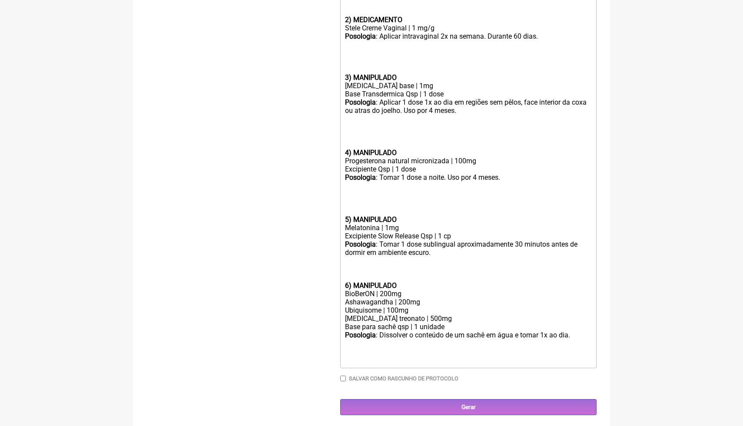
click at [415, 309] on div "Ubiquisome | 100mg [MEDICAL_DATA] treonato | 500mg" at bounding box center [468, 314] width 247 height 17
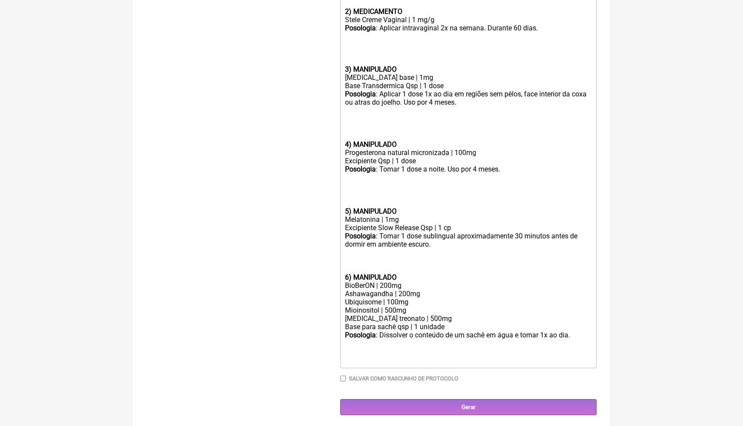
type trix-editor "<lor><ipsumd>3) SITAMETCONS</adipis></eli><sed>Doeiusm Tem&inci; 3,7%| 7 ut/l<e…"
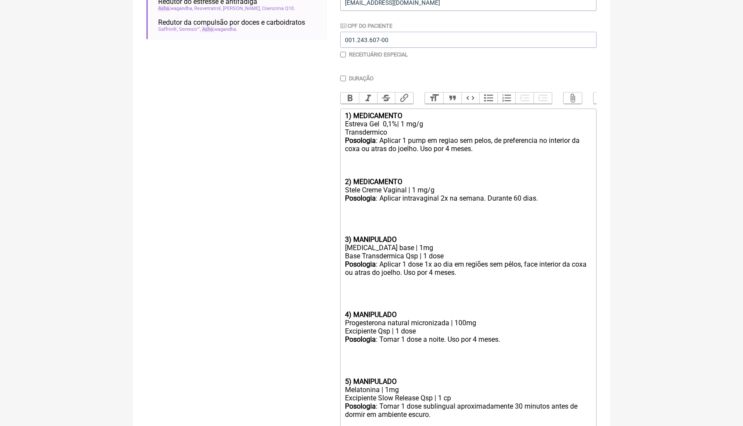
scroll to position [192, 0]
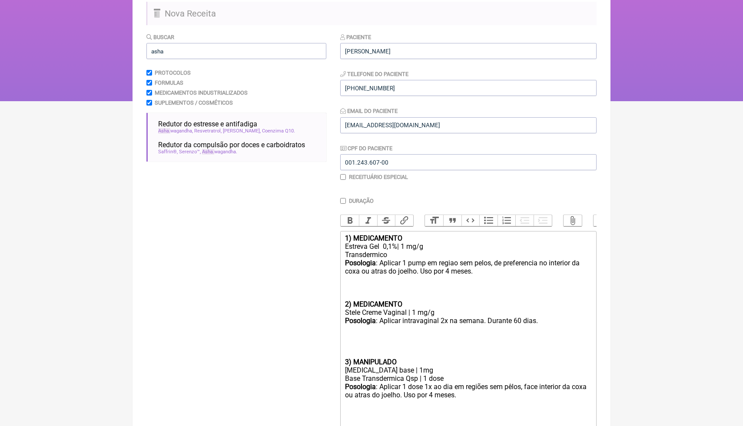
scroll to position [35, 0]
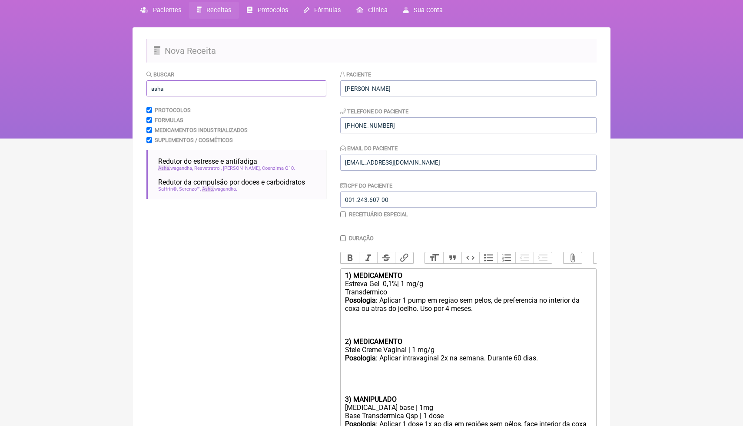
drag, startPoint x: 183, startPoint y: 89, endPoint x: 139, endPoint y: 89, distance: 44.3
click at [139, 89] on main "Nova Receita Buscar asha Protocolos Formulas Medicamentos Industrializados Supl…" at bounding box center [371, 393] width 478 height 732
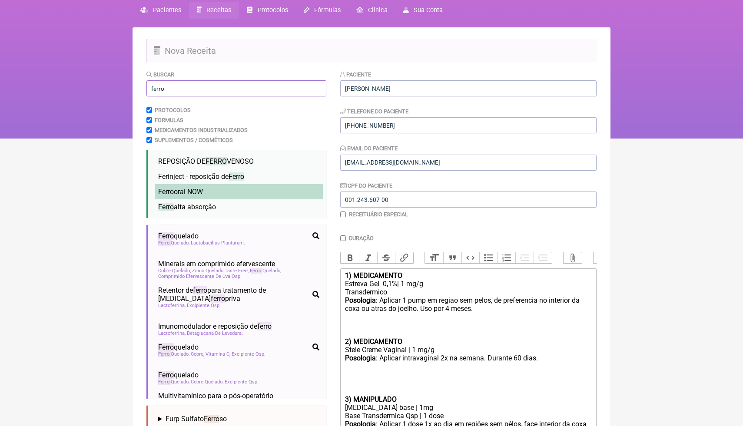
type input "ferro"
click at [183, 195] on span "Ferro oral NOW" at bounding box center [180, 192] width 45 height 8
click at [659, 139] on html "FormulApp (Clínica Balance - Dra. Bruna Scalco) Sair [GEOGRAPHIC_DATA] Receitas…" at bounding box center [371, 52] width 743 height 174
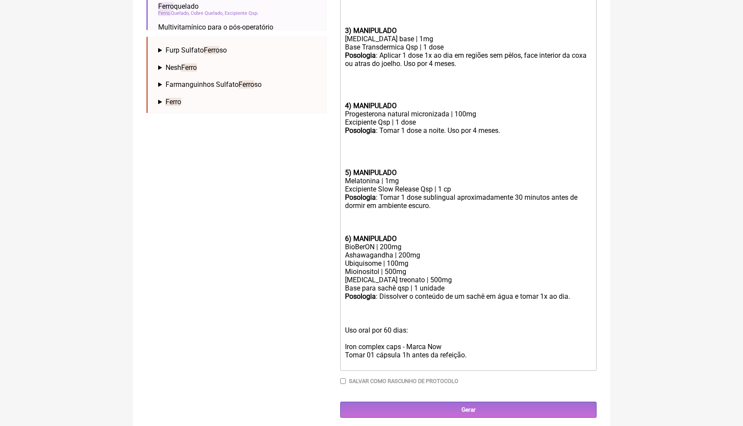
scroll to position [407, 0]
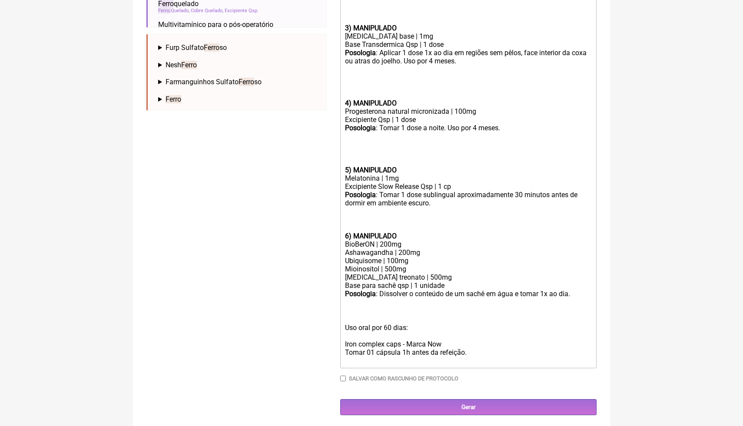
click at [464, 203] on div "Posologia : Tomar 1 dose sublingual aproximadamente 30 minutos antes de dormir …" at bounding box center [468, 211] width 247 height 41
drag, startPoint x: 414, startPoint y: 326, endPoint x: 336, endPoint y: 317, distance: 78.7
click at [336, 320] on form "Buscar ferro Protocolos Formulas Medicamentos Industrializados Suplementos / Co…" at bounding box center [371, 57] width 450 height 717
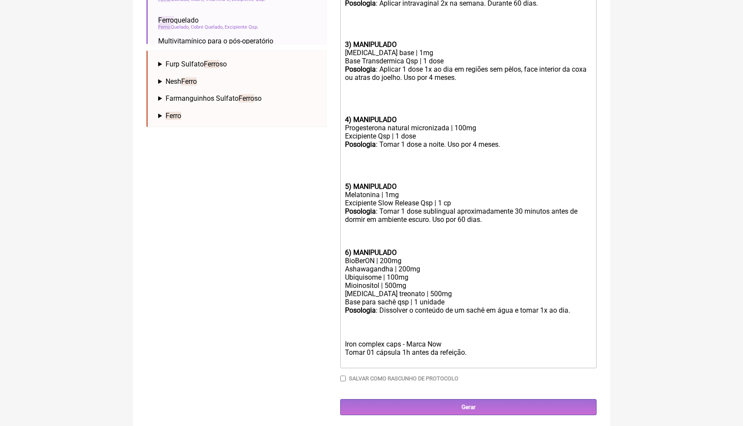
scroll to position [382, 0]
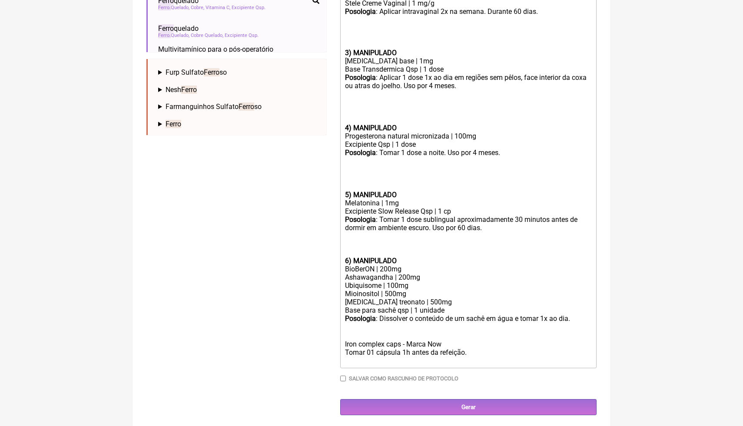
click at [344, 342] on trix-editor "1) MEDICAMENTO Estreva Gel 0,1%| 1 mg/g Transdermico Posologia : Aplicar 1 pump…" at bounding box center [468, 145] width 256 height 447
click at [443, 301] on div "Ubiquisome | 100mg Mioinositol | 500mg [MEDICAL_DATA] treonato | 500mg" at bounding box center [468, 294] width 247 height 25
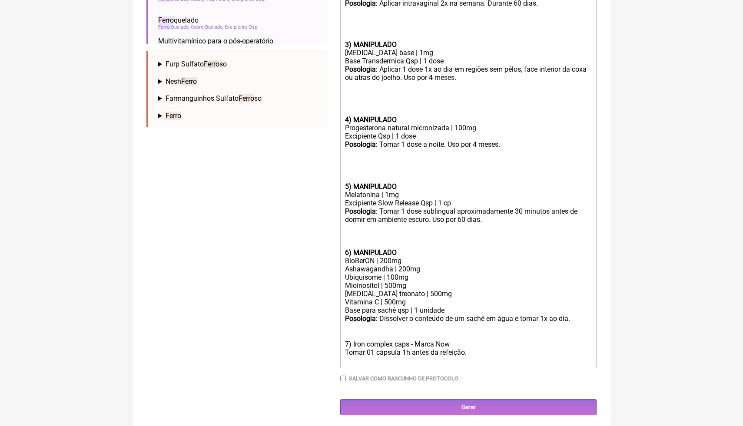
click at [583, 315] on div "Posologia : Dissolver o conteúdo de um sachê em água e tomar 1x ao dia. ㅤ" at bounding box center [468, 323] width 247 height 17
click at [576, 318] on div "Posologia : Dissolver o conteúdo de um sachê em água e tomar 1x ao dia. ㅤ" at bounding box center [468, 323] width 247 height 17
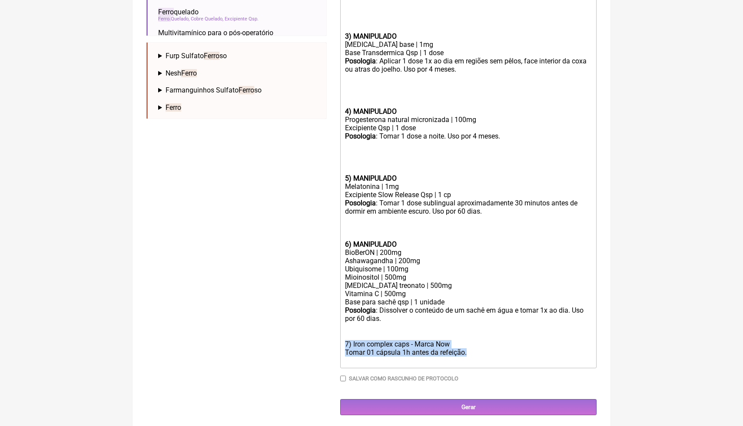
drag, startPoint x: 474, startPoint y: 352, endPoint x: 338, endPoint y: 337, distance: 137.3
click at [338, 338] on form "Buscar ferro Protocolos Formulas Medicamentos Industrializados Suplementos / Co…" at bounding box center [371, 61] width 450 height 709
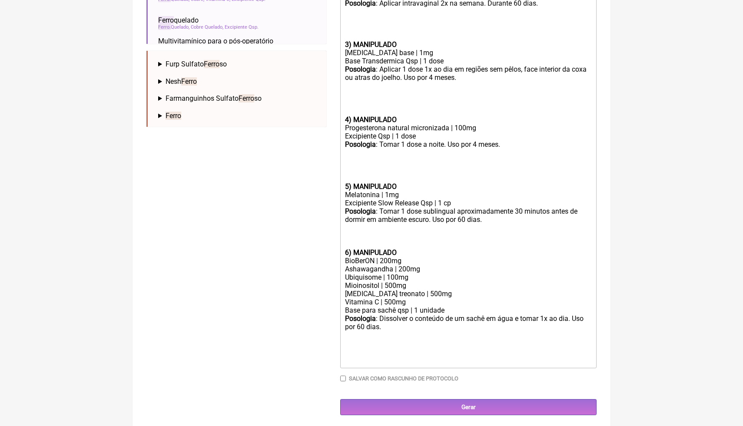
type trix-editor "<lor><ipsumd>3) SITAMETCONS</adipis></eli><sed>Doeiusm Tem&inci; 3,7%| 7 ut/l<e…"
drag, startPoint x: 574, startPoint y: 317, endPoint x: 556, endPoint y: 310, distance: 19.1
click at [556, 311] on trix-editor "1) MEDICAMENTO Estreva Gel 0,1%| 1 mg/g Transdermico Posologia : Aplicar 1 pump…" at bounding box center [468, 141] width 256 height 455
click at [566, 317] on div "Posologia : Dissolver o conteúdo de um sachê em água e tomar 1x ao dia. Uso por…" at bounding box center [468, 328] width 247 height 26
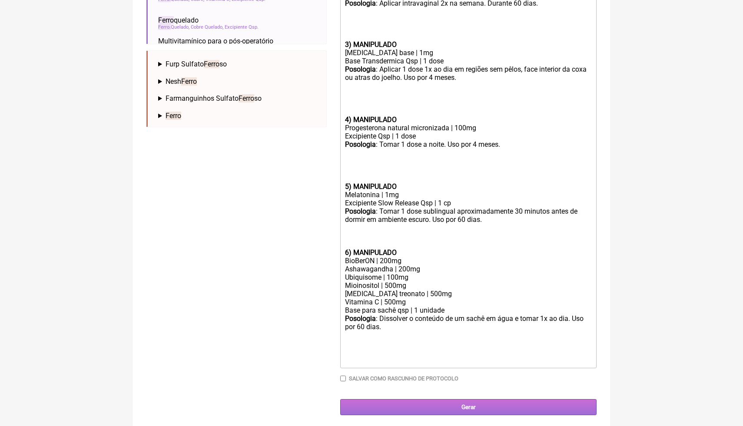
click at [560, 406] on input "Gerar" at bounding box center [468, 407] width 256 height 16
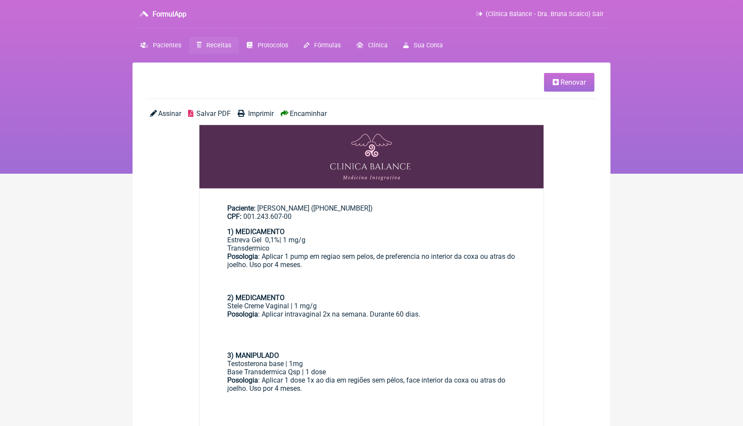
click at [674, 174] on html "FormulApp (Clínica Balance - Dra. Bruna Scalco) Sair [GEOGRAPHIC_DATA] Receitas…" at bounding box center [371, 87] width 743 height 174
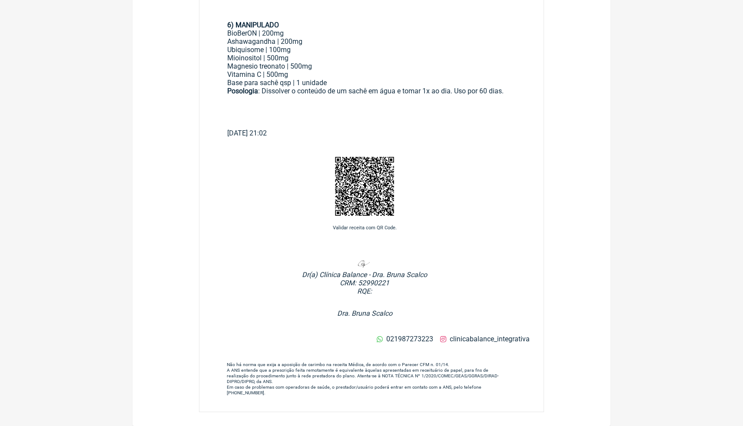
scroll to position [541, 0]
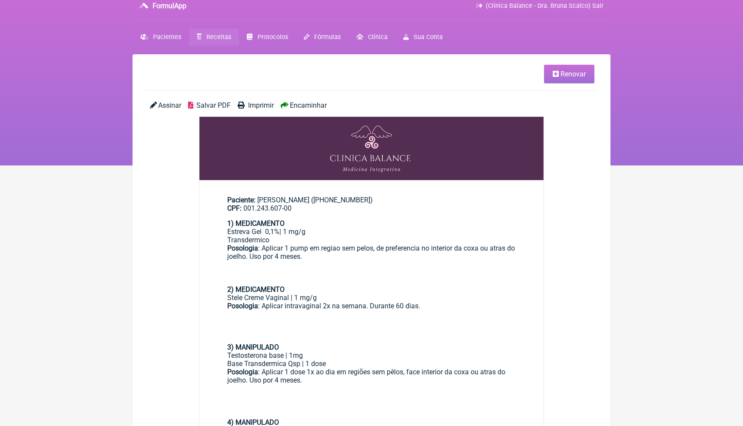
scroll to position [0, 0]
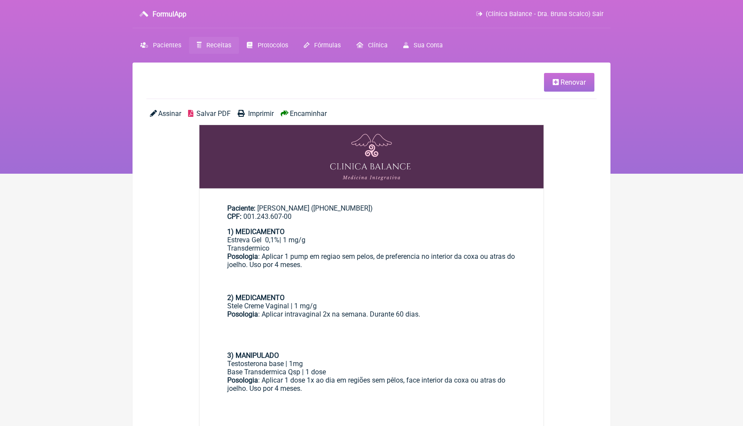
click at [206, 113] on span "Salvar PDF" at bounding box center [213, 113] width 34 height 8
